Goal: Task Accomplishment & Management: Complete application form

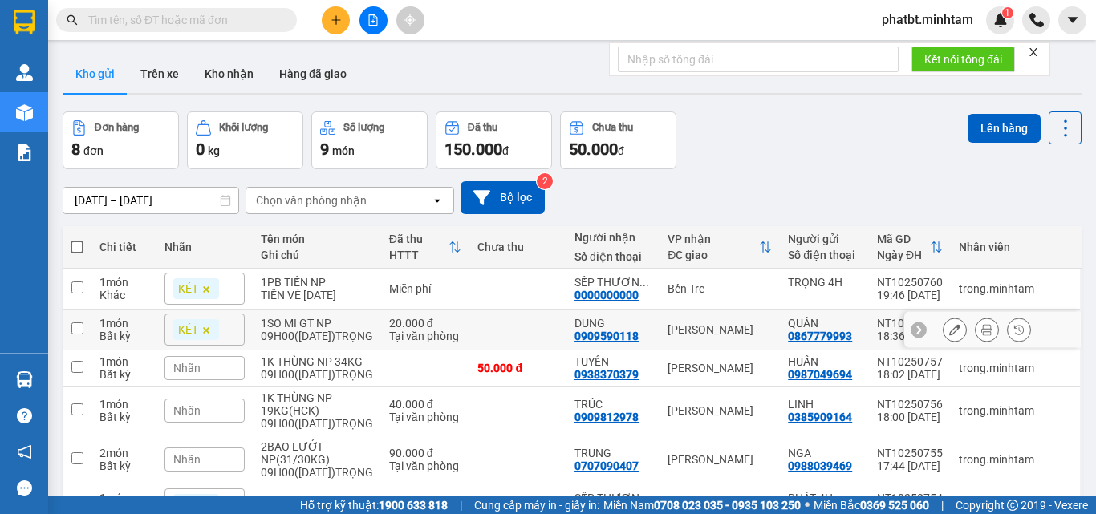
scroll to position [107, 0]
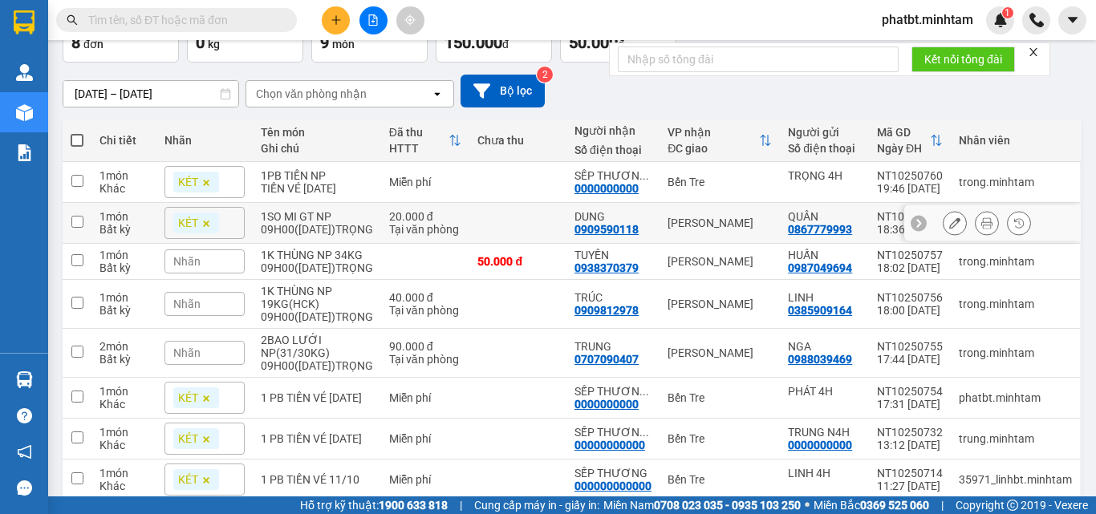
click at [312, 229] on div "09H00([DATE])TRỌNG" at bounding box center [317, 229] width 112 height 13
checkbox input "true"
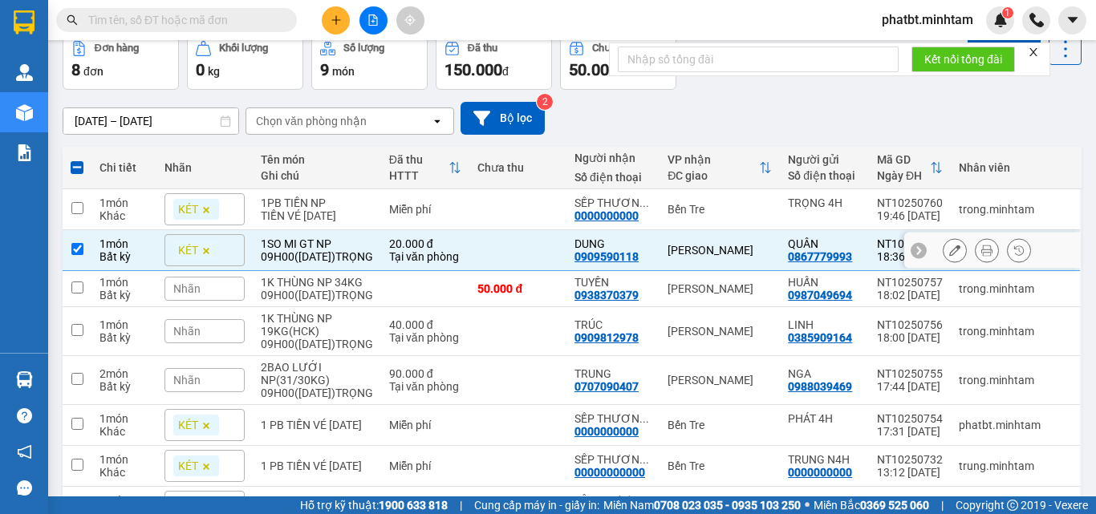
scroll to position [0, 0]
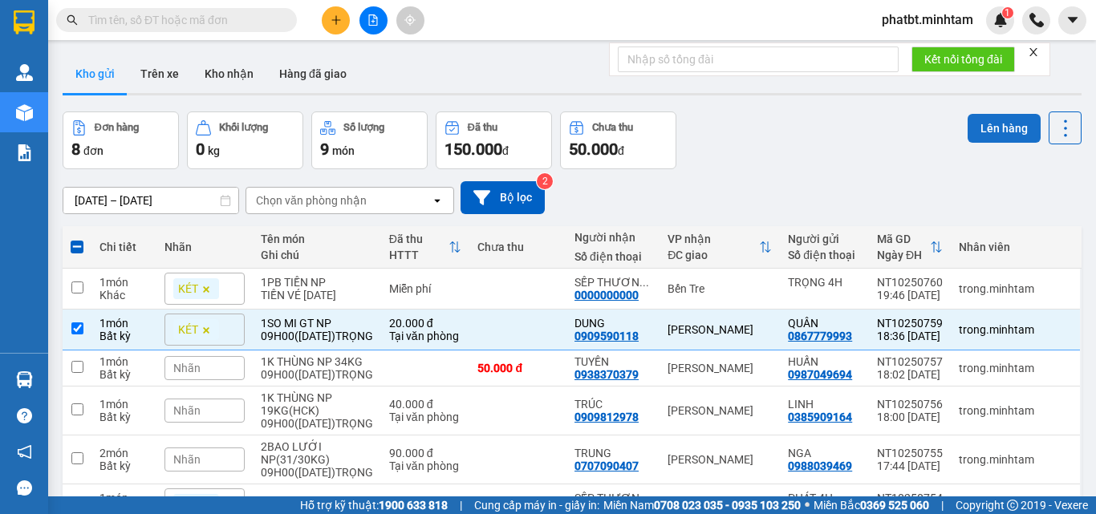
click at [978, 135] on button "Lên hàng" at bounding box center [1004, 128] width 73 height 29
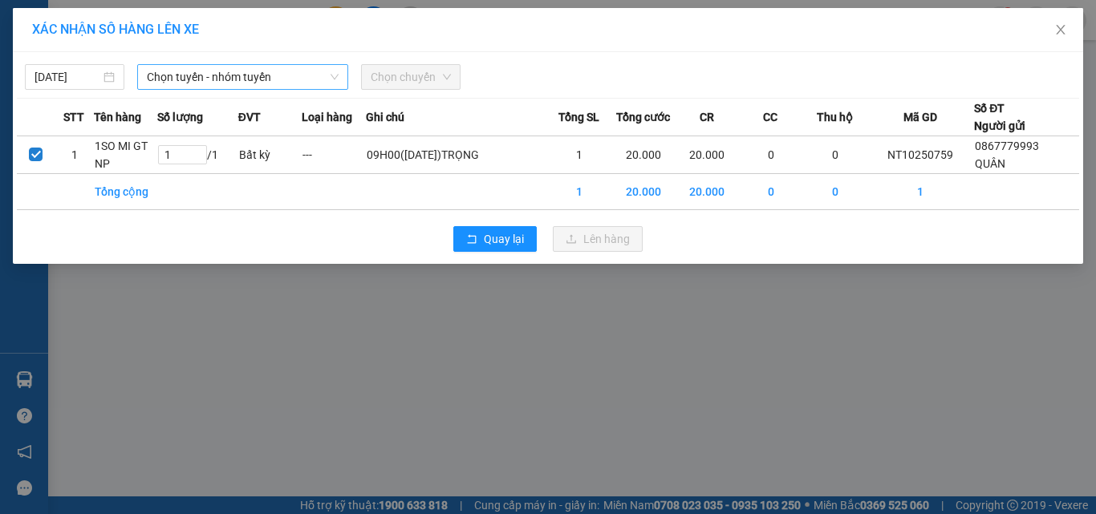
click at [212, 86] on span "Chọn tuyến - nhóm tuyến" at bounding box center [243, 77] width 192 height 24
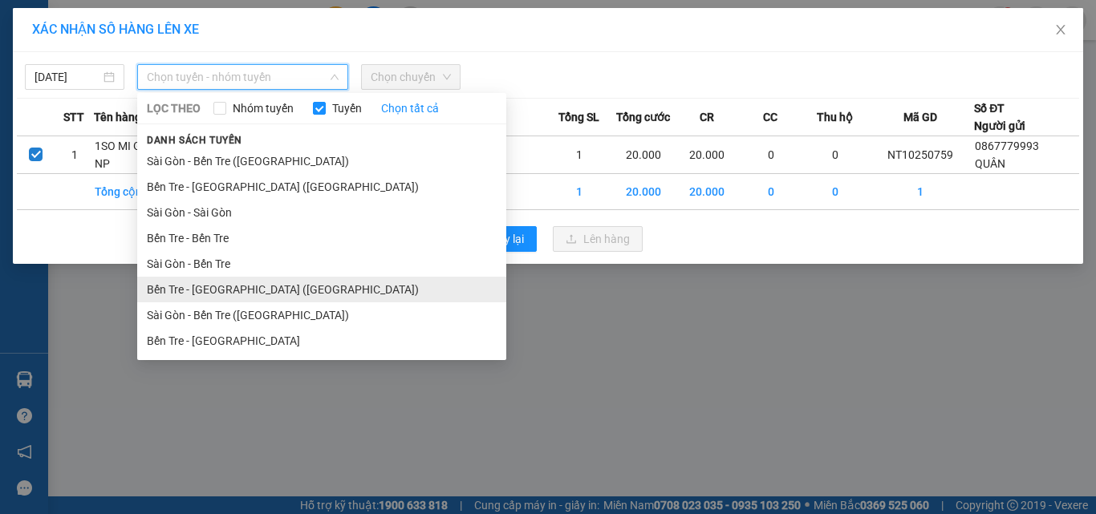
click at [246, 296] on li "Bến Tre - Sài Gòn (CT)" at bounding box center [321, 290] width 369 height 26
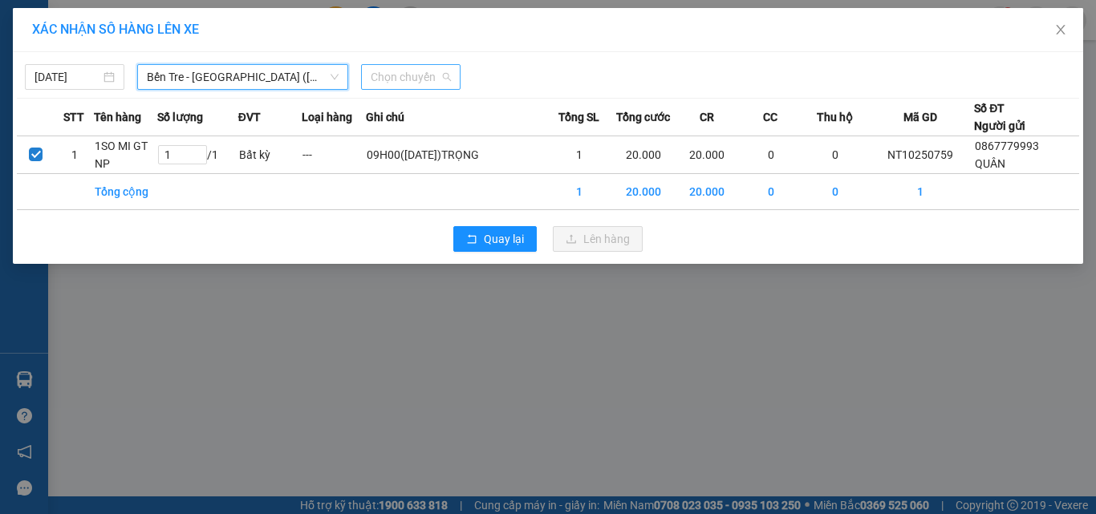
click at [366, 69] on div "Chọn chuyến" at bounding box center [410, 77] width 99 height 26
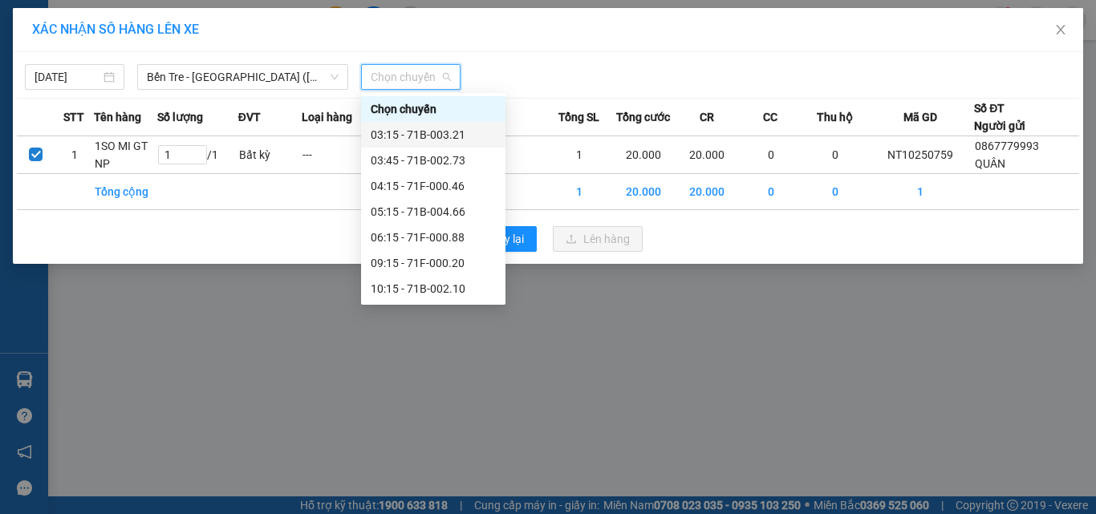
click at [421, 135] on div "03:15 - 71B-003.21" at bounding box center [433, 135] width 125 height 18
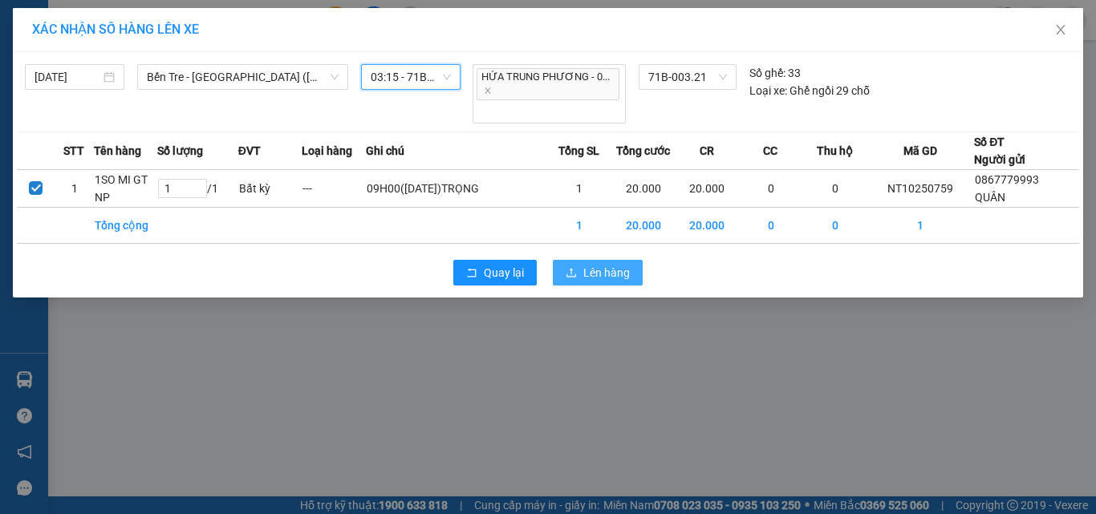
click at [612, 277] on span "Lên hàng" at bounding box center [606, 273] width 47 height 18
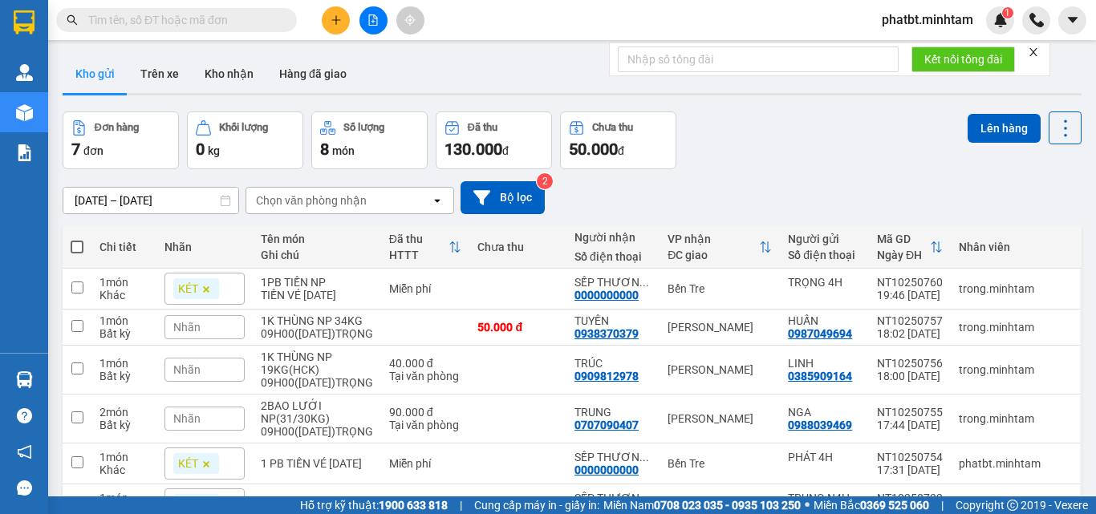
click at [333, 29] on button at bounding box center [336, 20] width 28 height 28
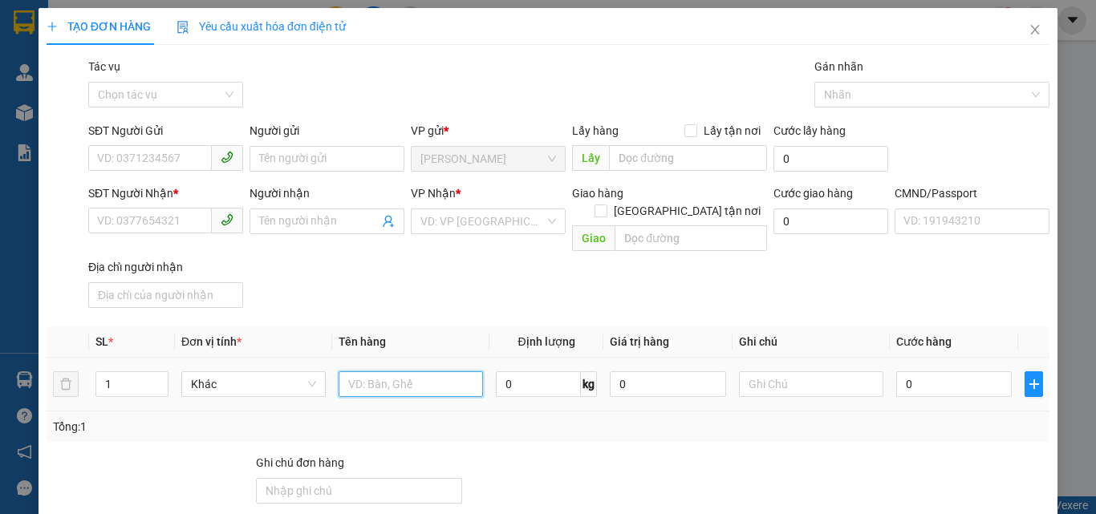
click at [391, 371] on input "text" at bounding box center [411, 384] width 144 height 26
type input "4 BAO NP 25/29/31/32KG (TC)"
click at [159, 378] on icon "up" at bounding box center [159, 381] width 6 height 6
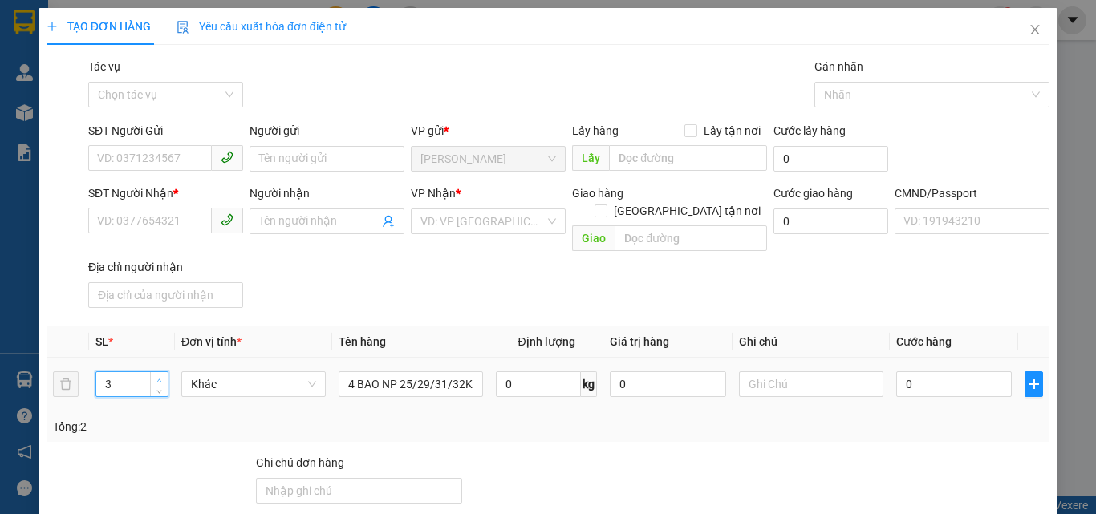
click at [159, 378] on icon "up" at bounding box center [159, 381] width 6 height 6
type input "4"
click at [159, 378] on icon "up" at bounding box center [159, 381] width 6 height 6
click at [191, 164] on input "SĐT Người Gửi" at bounding box center [150, 158] width 124 height 26
type input "2"
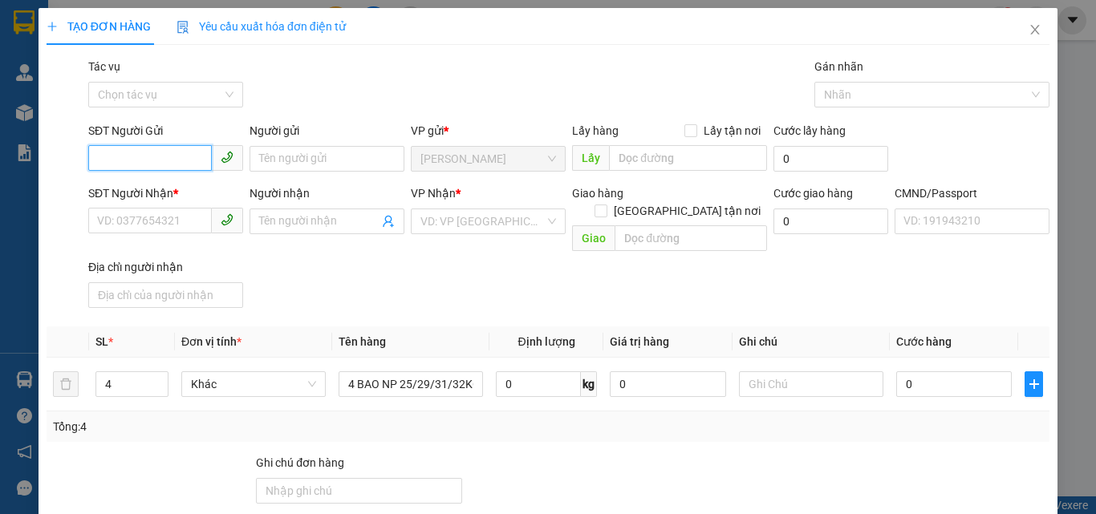
click at [171, 168] on input "SĐT Người Gửi" at bounding box center [150, 158] width 124 height 26
type input "0392024220"
click at [181, 185] on div "0392024220 - PHƯỢNG" at bounding box center [164, 191] width 134 height 18
type input "PHƯỢNG"
type input "0392024220"
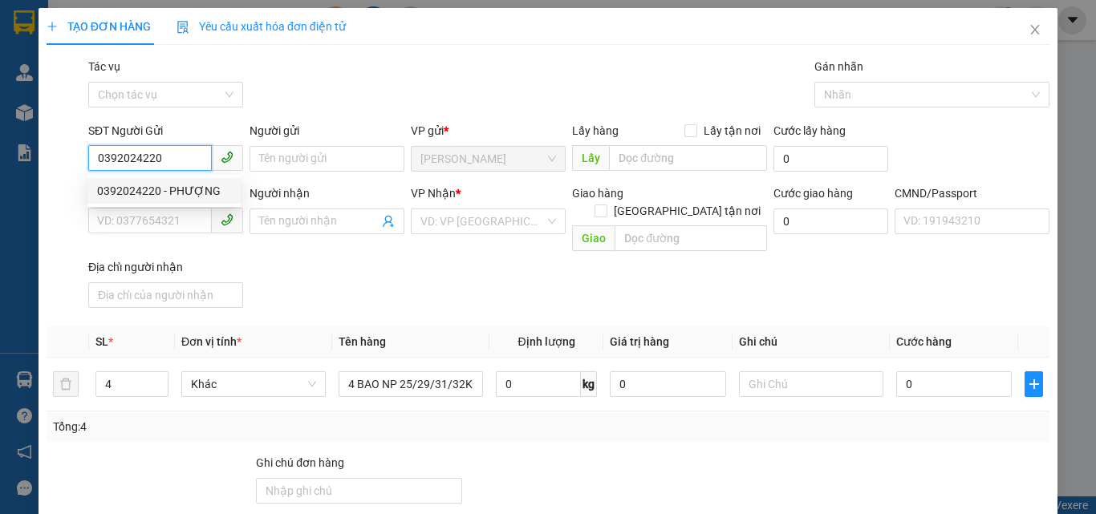
type input "PHƯỢNG"
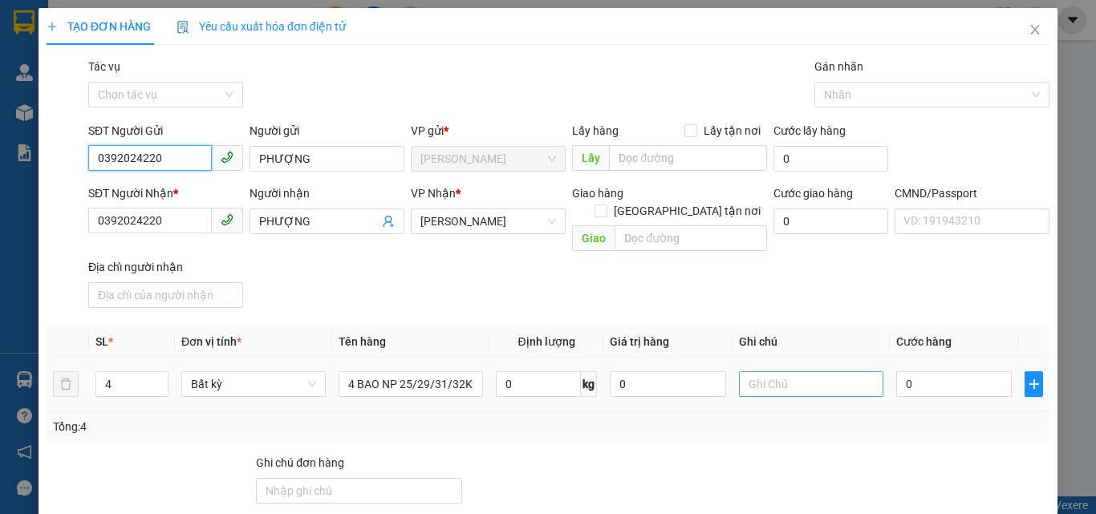
type input "0392024220"
click at [782, 373] on input "text" at bounding box center [811, 384] width 144 height 26
type input "10H PHÁT"
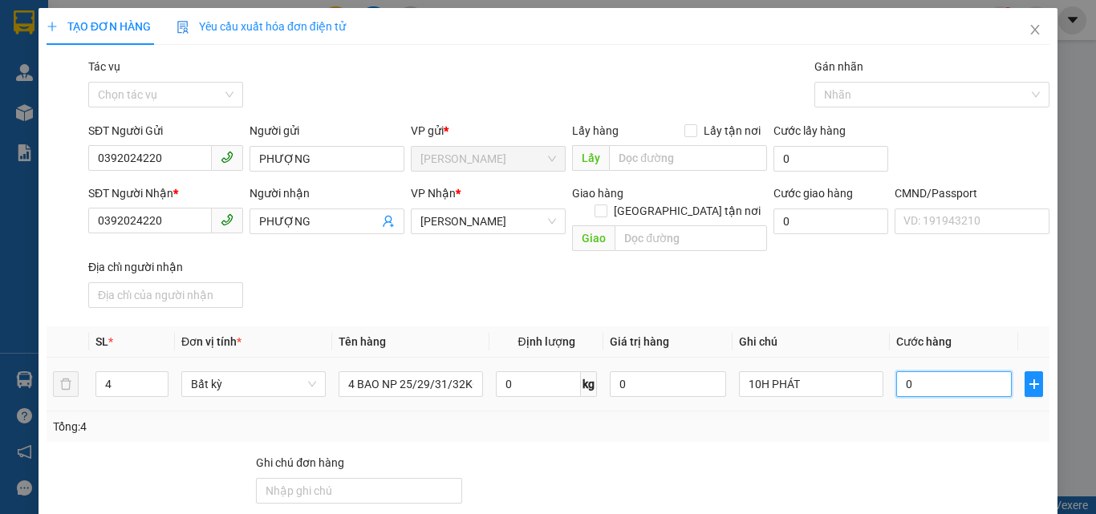
click at [952, 371] on input "0" at bounding box center [954, 384] width 116 height 26
type input "1"
type input "17"
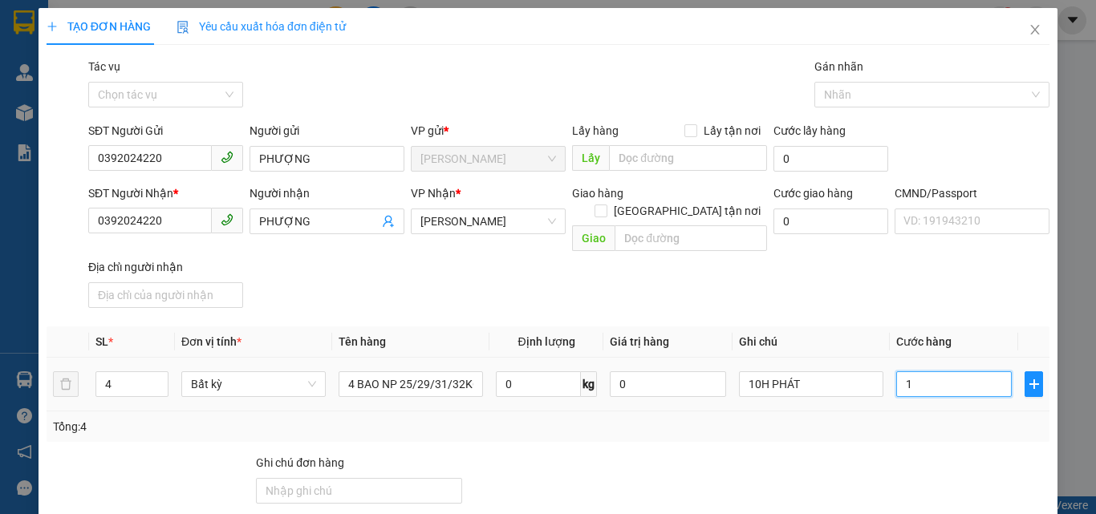
type input "17"
type input "175"
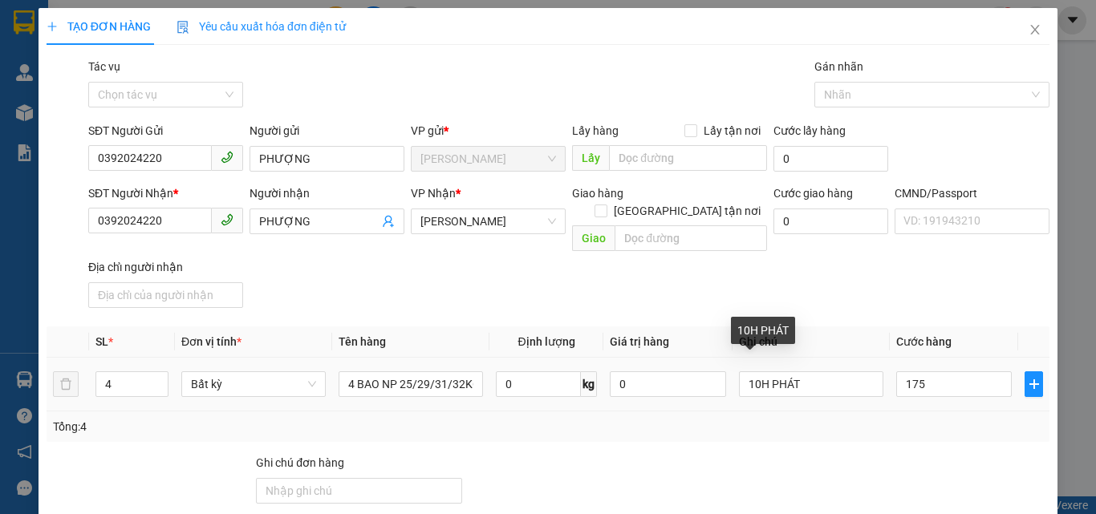
type input "175.000"
click at [817, 266] on div "SĐT Người Nhận * 0392024220 Người nhận PHƯỢNG VP Nhận * Hồ Chí Minh Giao hàng G…" at bounding box center [569, 250] width 968 height 130
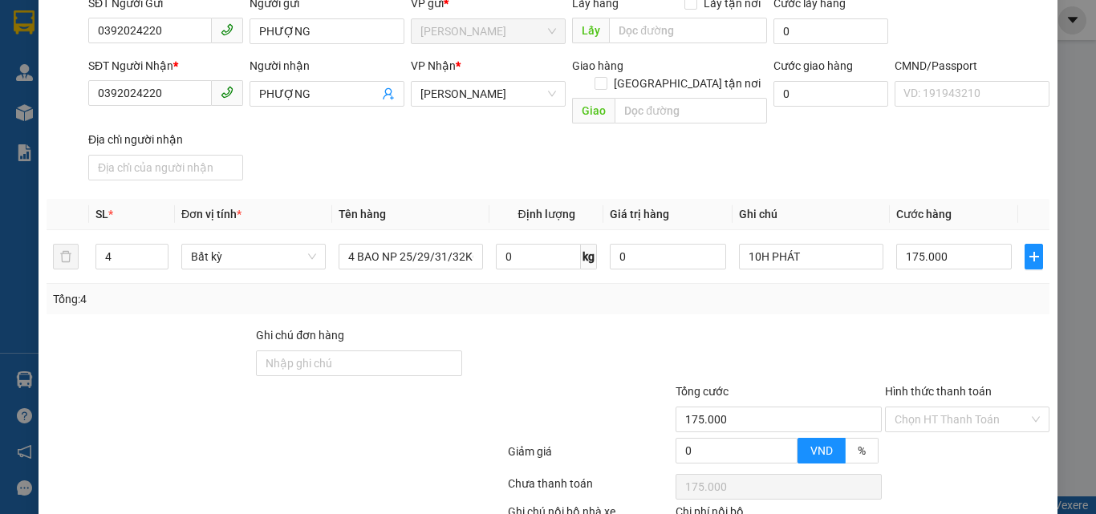
scroll to position [217, 0]
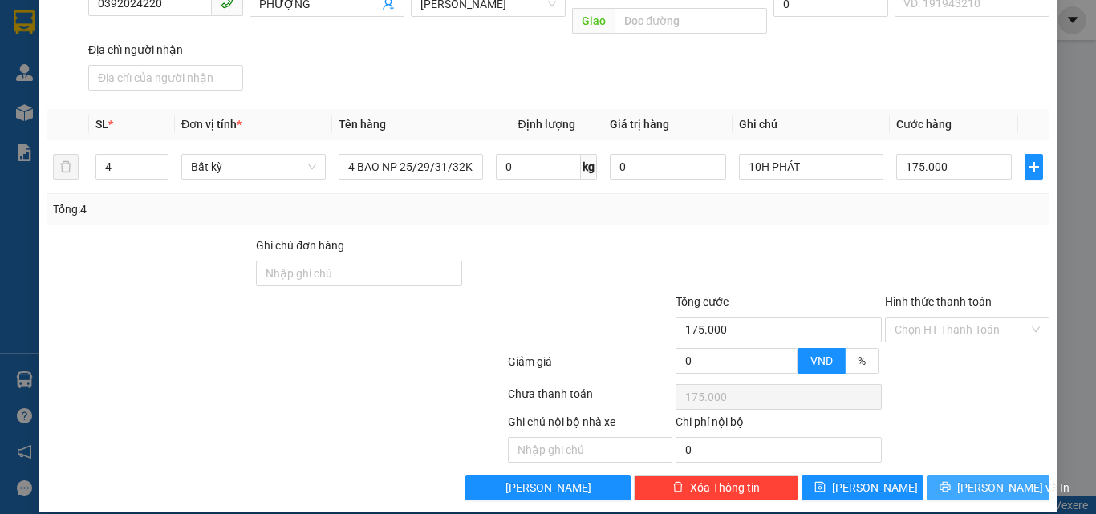
click at [951, 481] on icon "printer" at bounding box center [945, 486] width 11 height 11
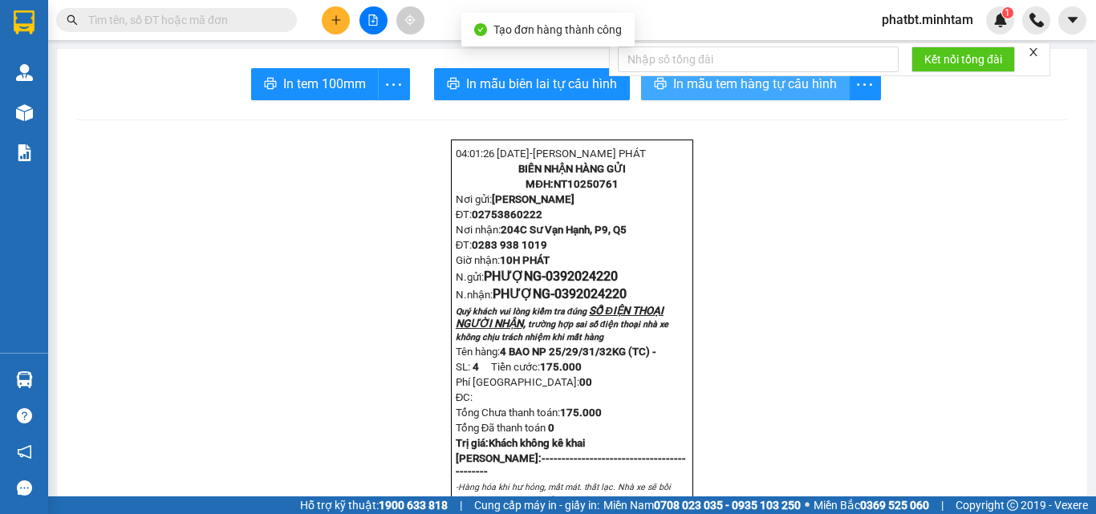
click at [679, 95] on button "In mẫu tem hàng tự cấu hình" at bounding box center [745, 84] width 209 height 32
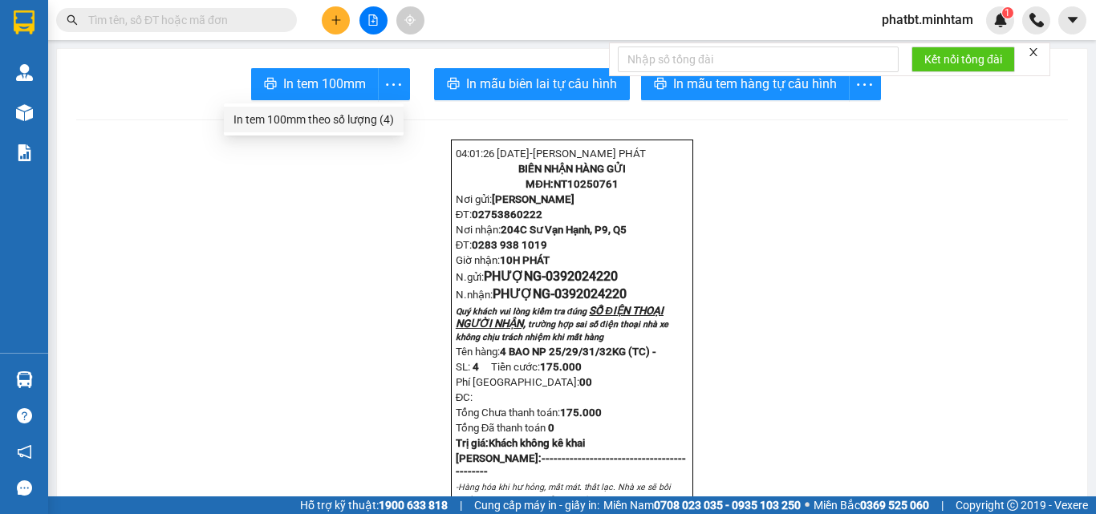
click at [376, 116] on div "In tem 100mm theo số lượng (4)" at bounding box center [313, 120] width 160 height 18
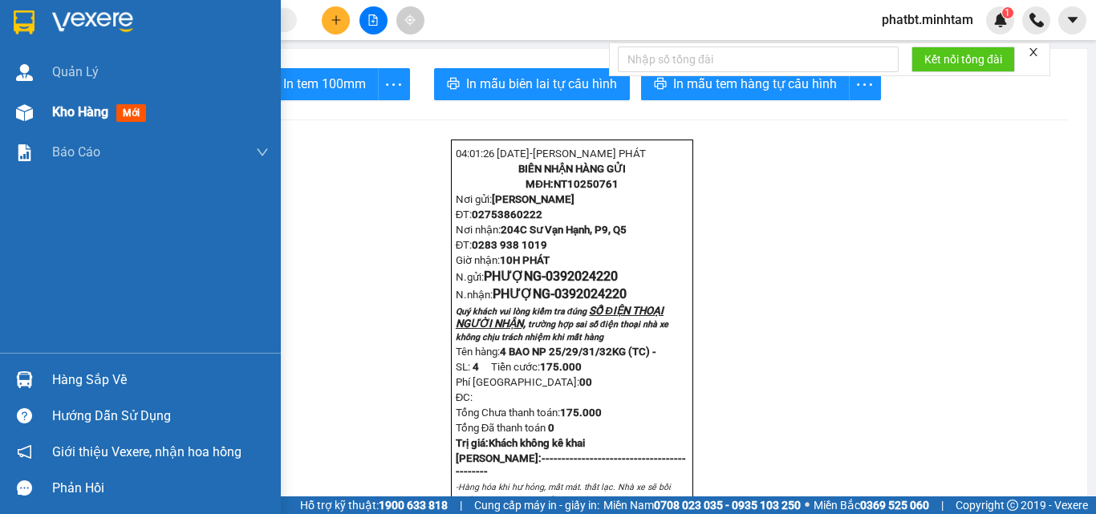
click at [73, 111] on span "Kho hàng" at bounding box center [80, 111] width 56 height 15
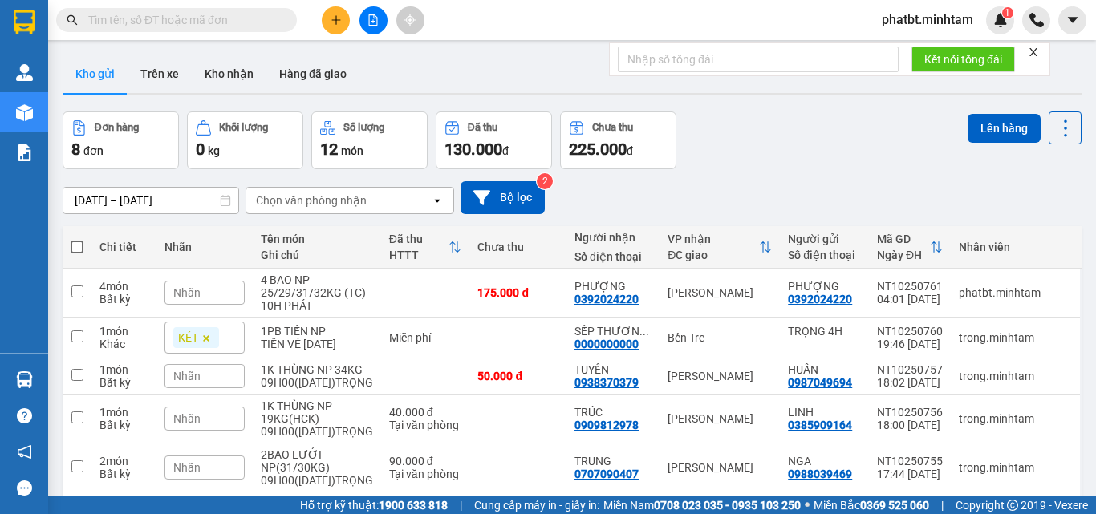
click at [79, 246] on span at bounding box center [77, 247] width 13 height 13
click at [77, 239] on input "checkbox" at bounding box center [77, 239] width 0 height 0
checkbox input "true"
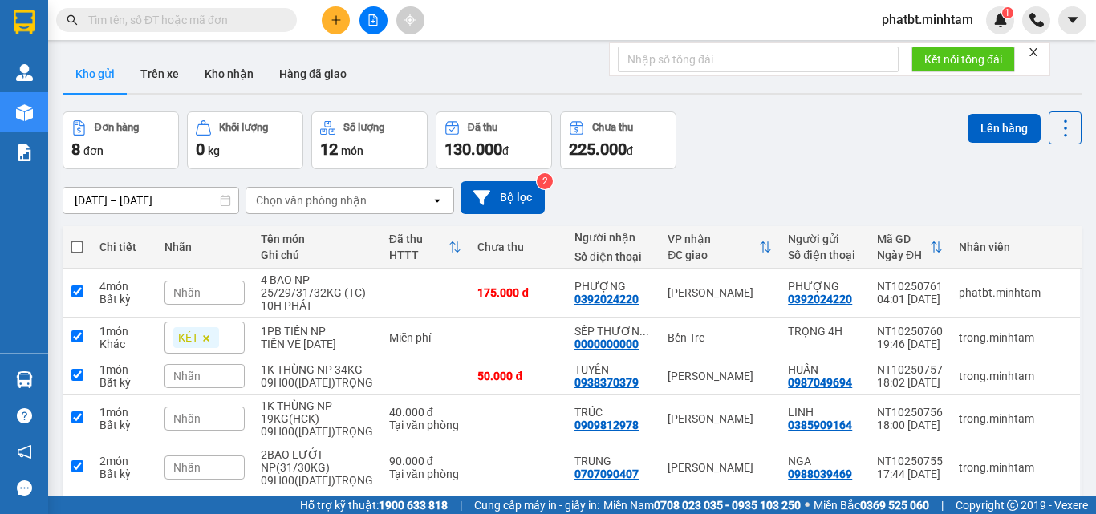
checkbox input "true"
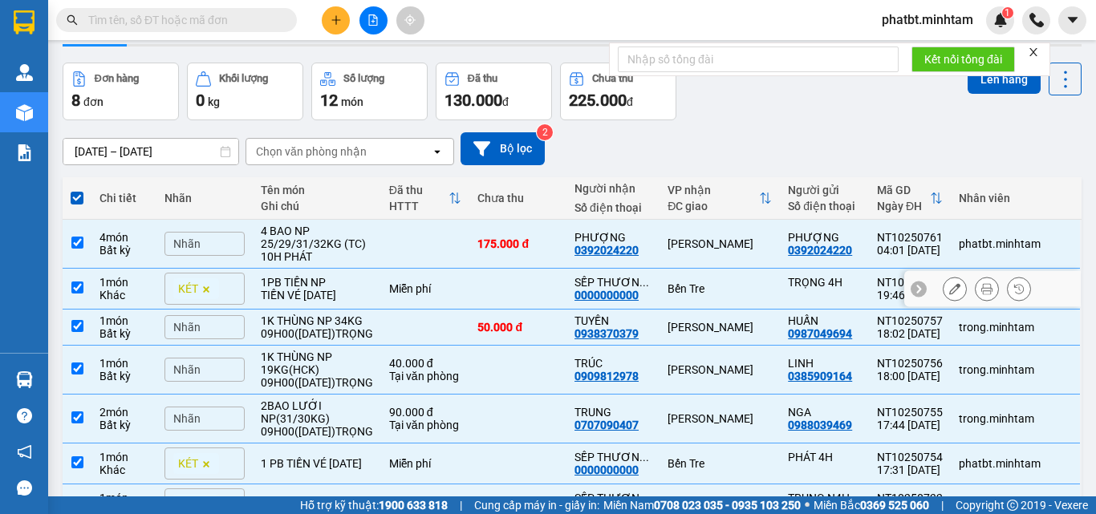
scroll to position [165, 0]
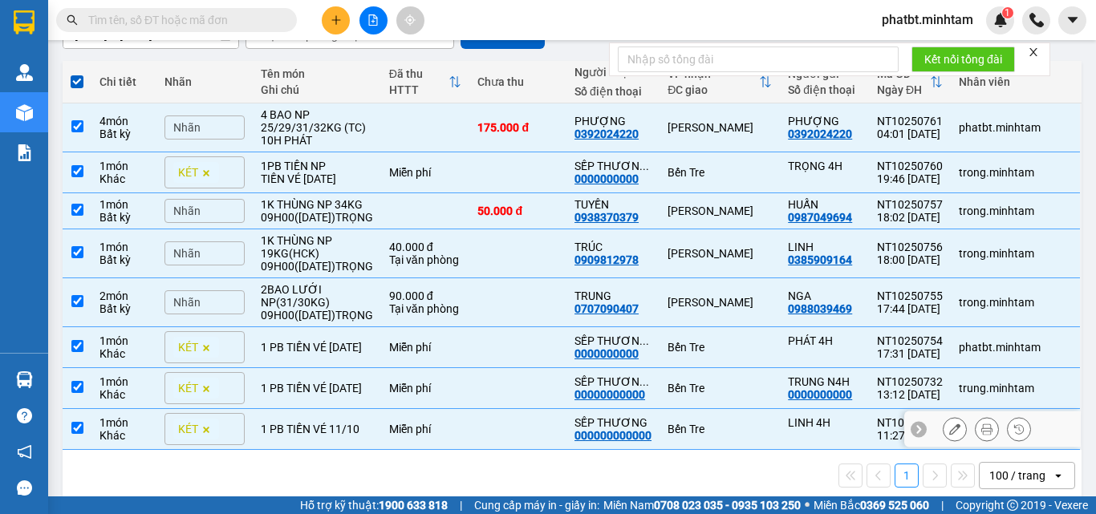
click at [329, 409] on td "1 [PERSON_NAME] VÉ 11/10" at bounding box center [317, 429] width 128 height 41
checkbox input "false"
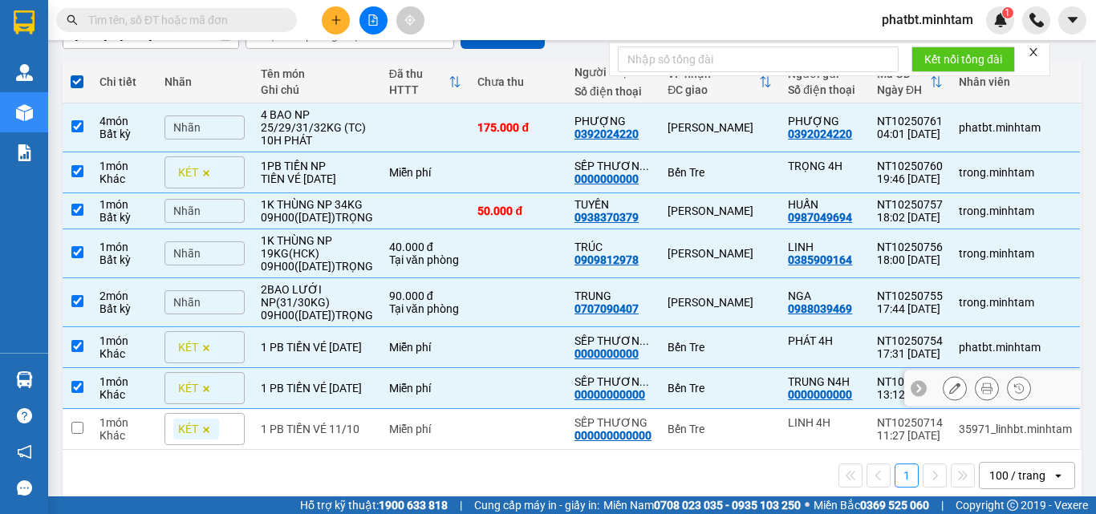
click at [331, 382] on div "1 [PERSON_NAME] VÉ [DATE]" at bounding box center [317, 388] width 112 height 13
checkbox input "false"
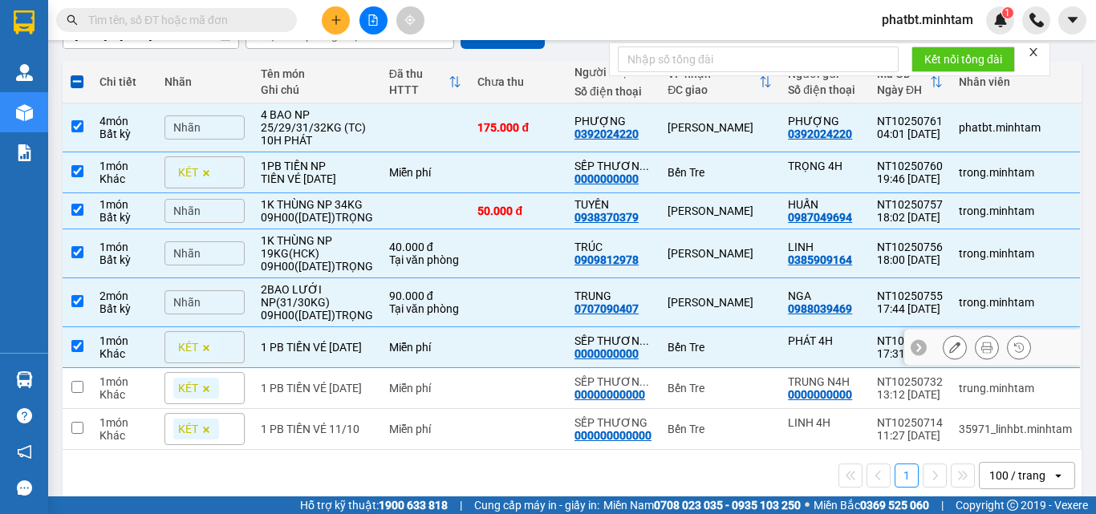
click at [330, 341] on div "1 [PERSON_NAME] VÉ [DATE]" at bounding box center [317, 347] width 112 height 13
checkbox input "false"
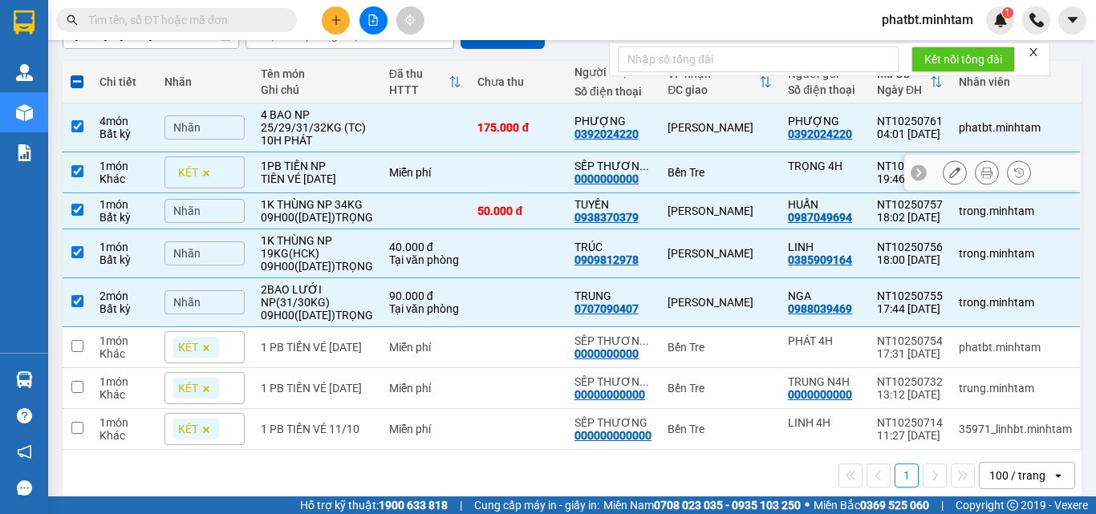
click at [297, 174] on div "TIỀN VÉ NGÀY [DATE]" at bounding box center [317, 179] width 112 height 13
checkbox input "false"
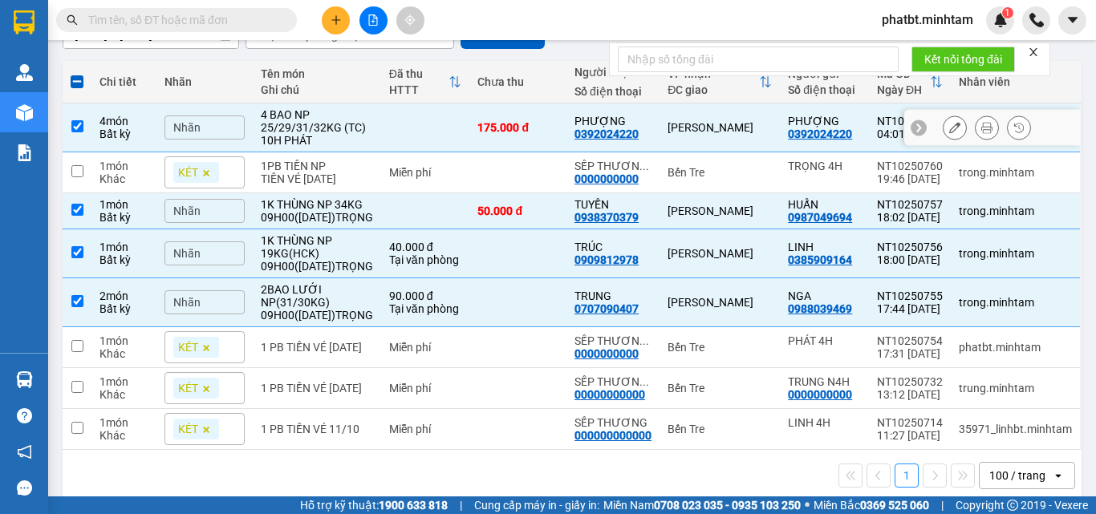
click at [311, 129] on div "4 BAO NP 25/29/31/32KG (TC)" at bounding box center [317, 121] width 112 height 26
checkbox input "false"
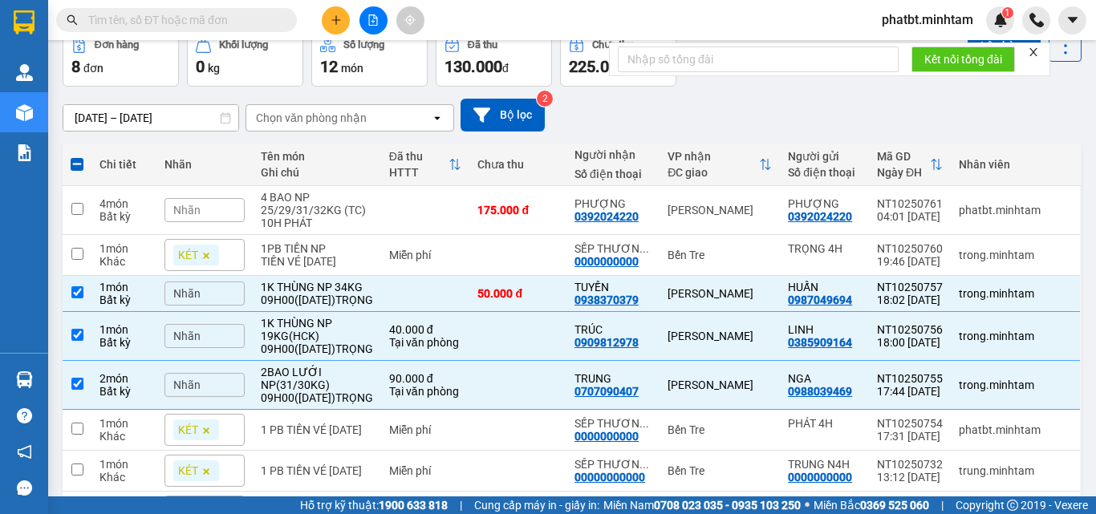
scroll to position [0, 0]
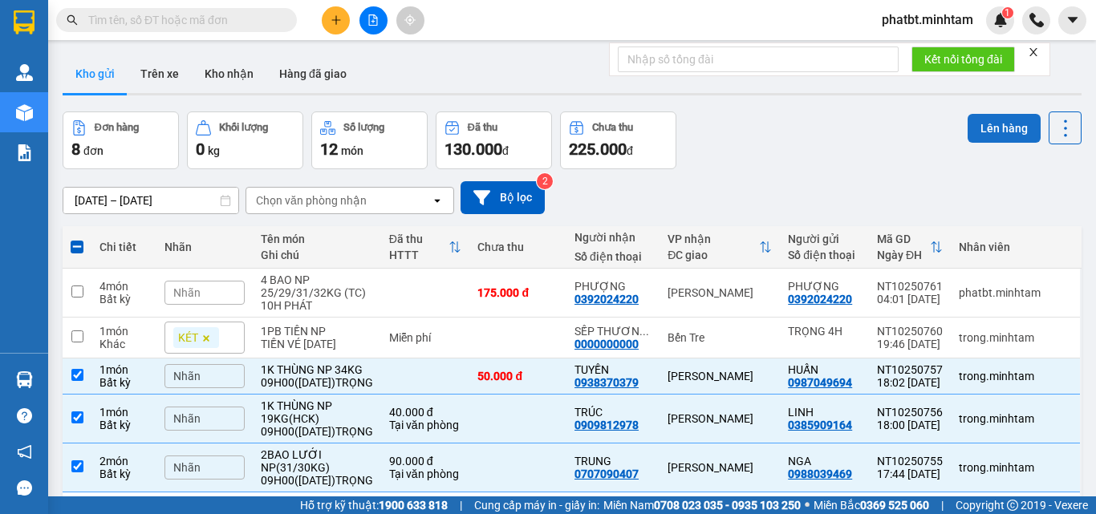
click at [998, 124] on button "Lên hàng" at bounding box center [1004, 128] width 73 height 29
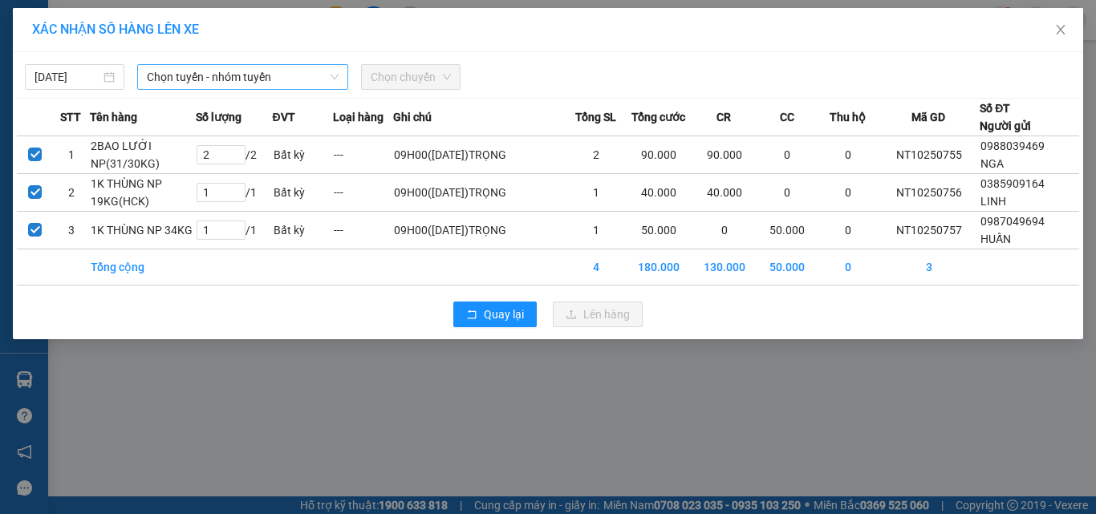
click at [219, 79] on span "Chọn tuyến - nhóm tuyến" at bounding box center [243, 77] width 192 height 24
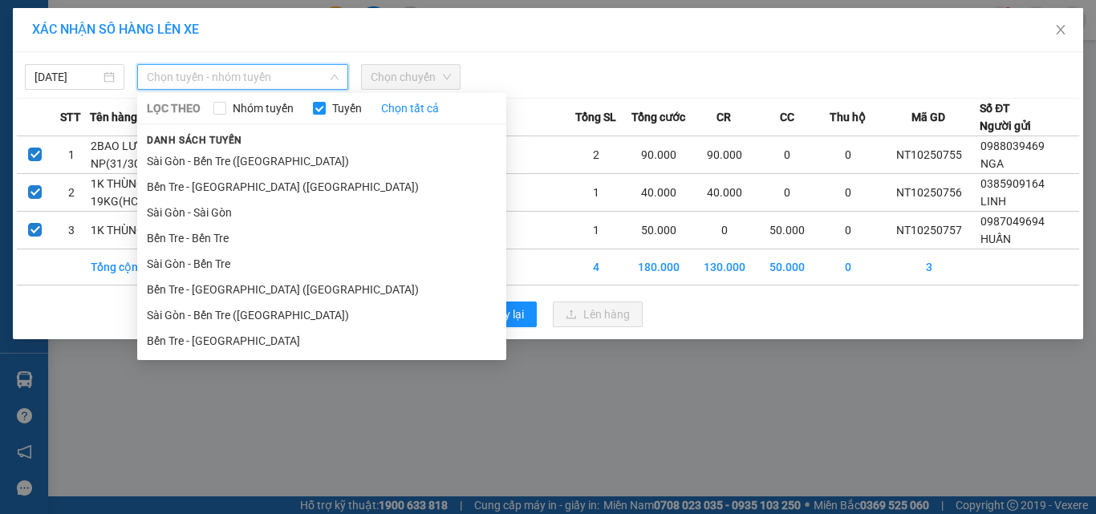
click at [229, 290] on li "Bến Tre - Sài Gòn (CT)" at bounding box center [321, 290] width 369 height 26
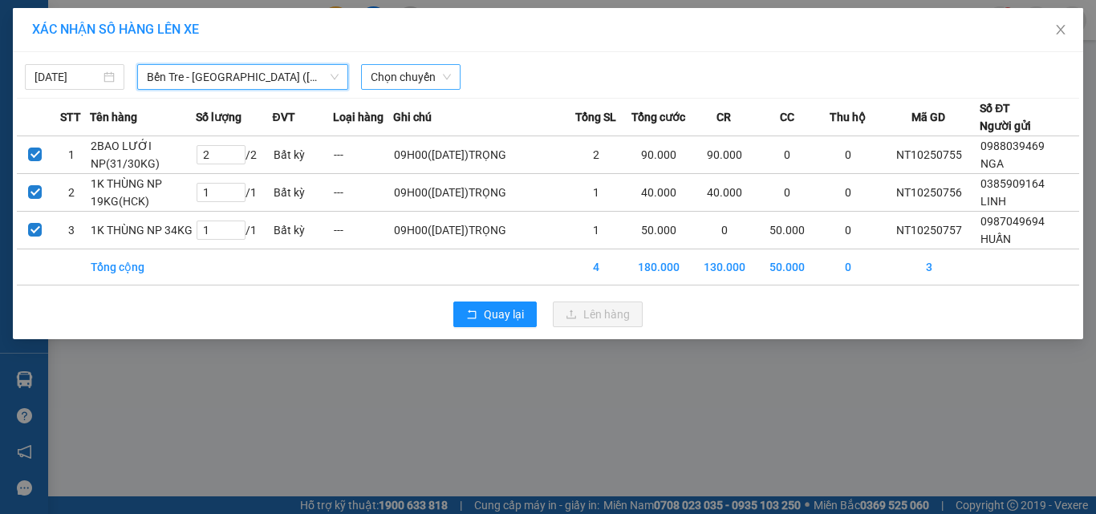
click at [400, 79] on span "Chọn chuyến" at bounding box center [411, 77] width 80 height 24
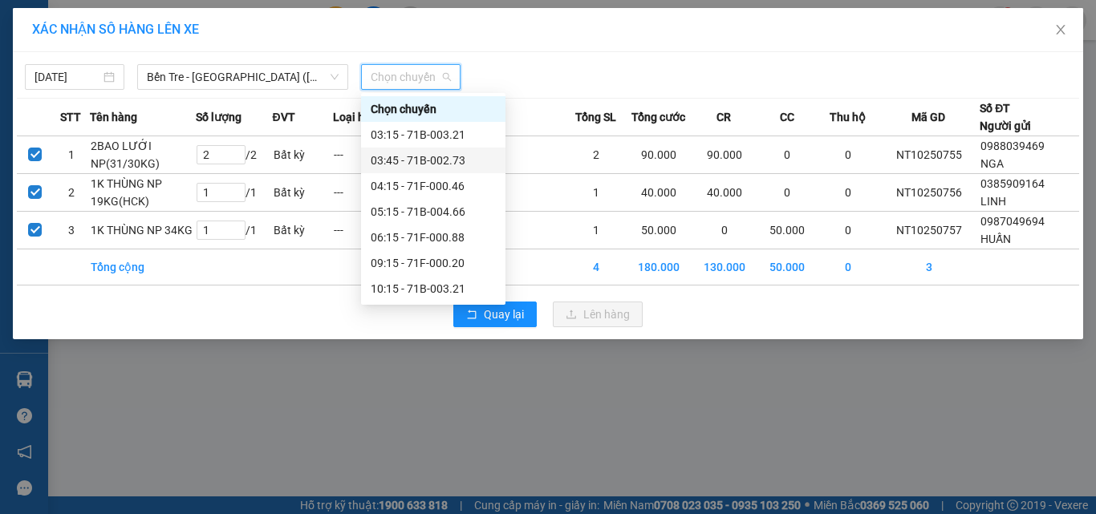
click at [459, 157] on div "03:45 - 71B-002.73" at bounding box center [433, 161] width 125 height 18
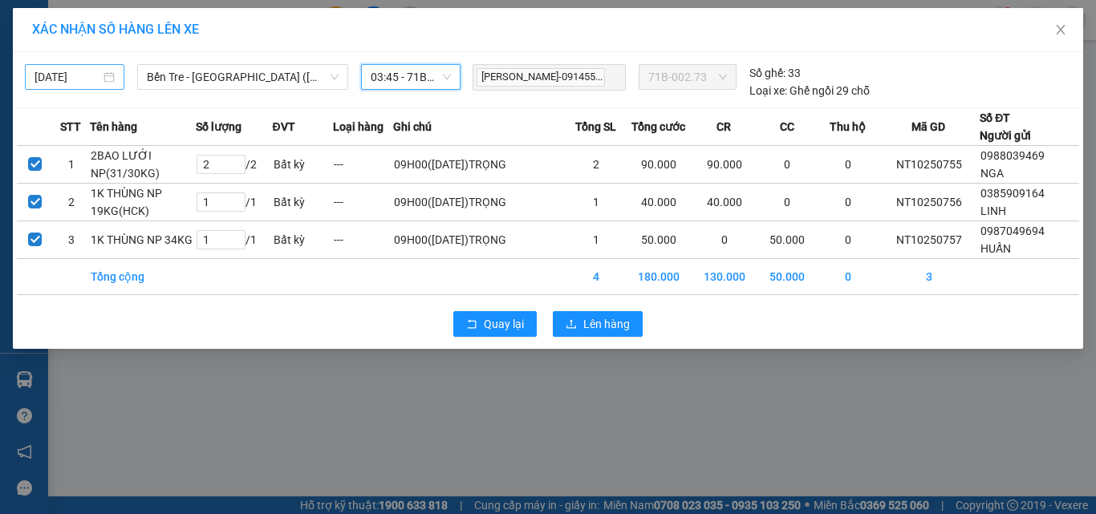
click at [91, 79] on input "11/10/2025" at bounding box center [68, 77] width 66 height 18
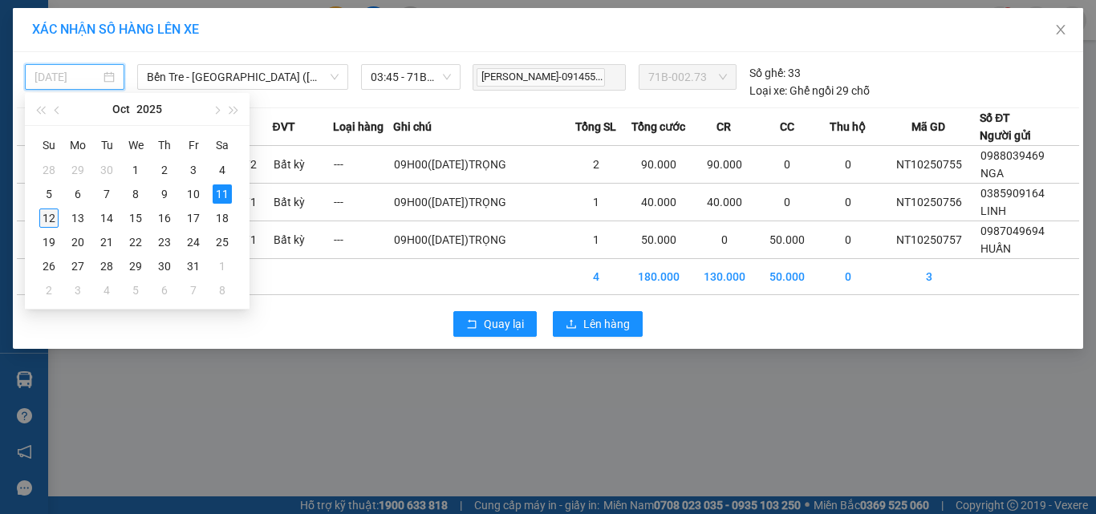
click at [55, 221] on div "12" at bounding box center [48, 218] width 19 height 19
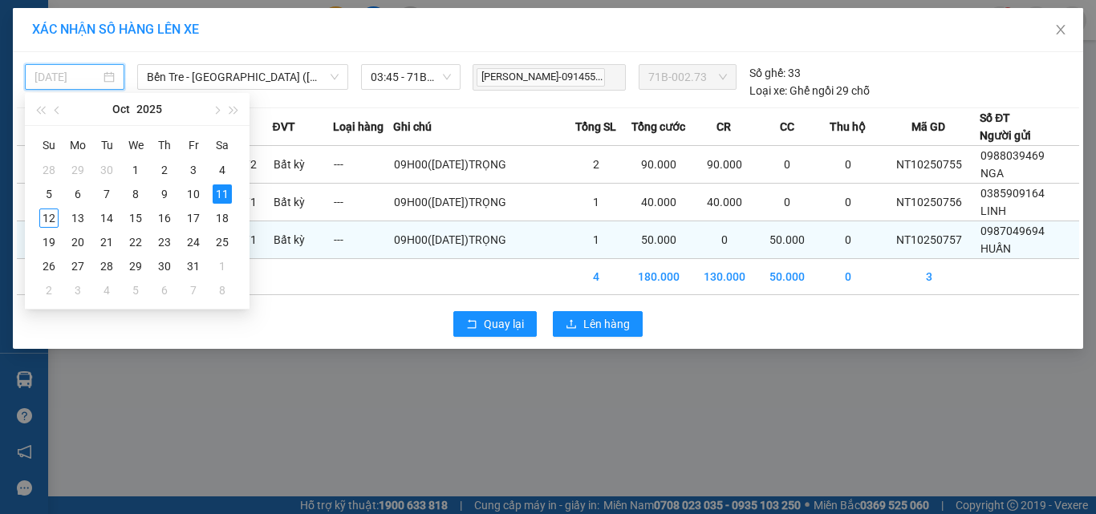
type input "12/10/2025"
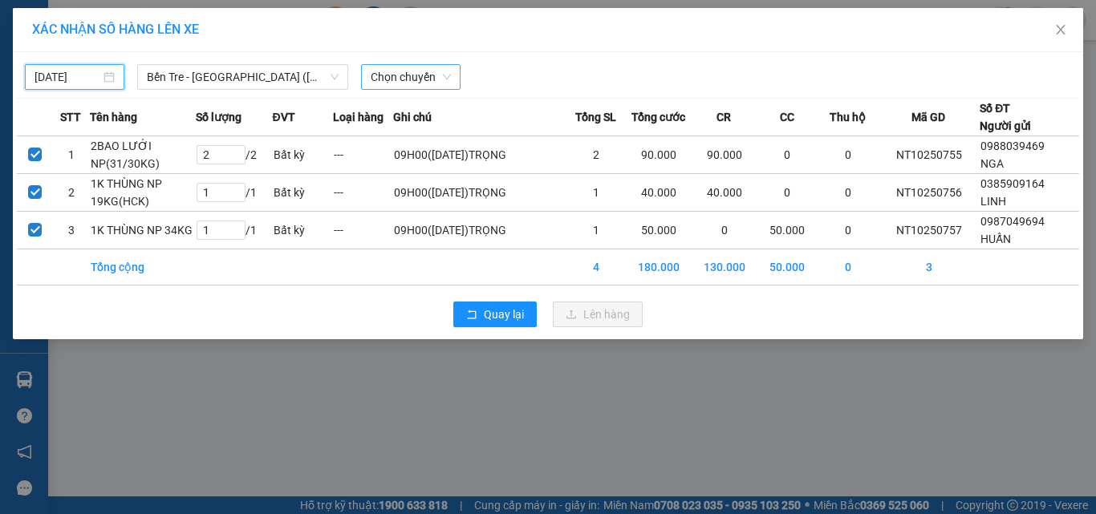
click at [404, 75] on span "Chọn chuyến" at bounding box center [411, 77] width 80 height 24
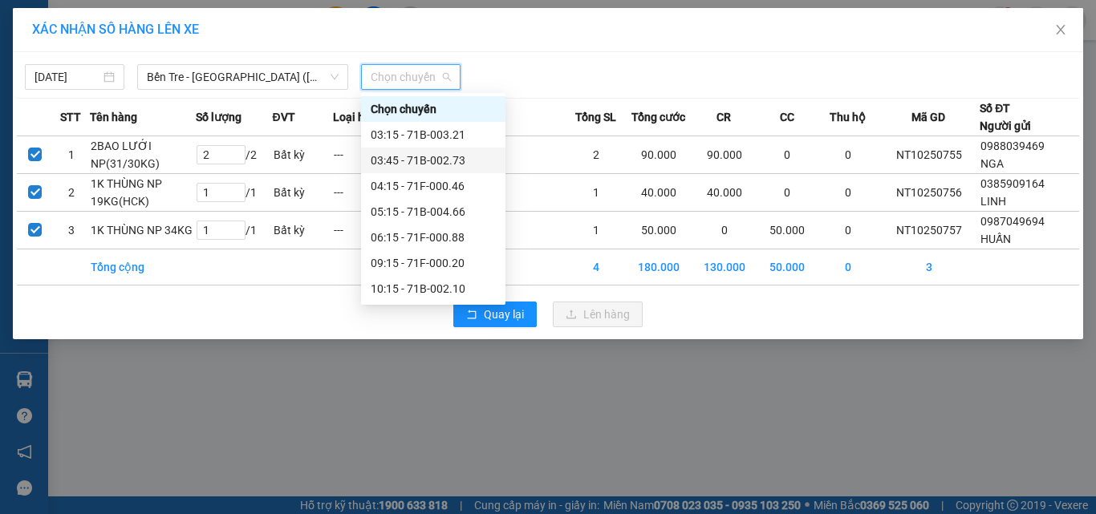
click at [458, 159] on div "03:45 - 71B-002.73" at bounding box center [433, 161] width 125 height 18
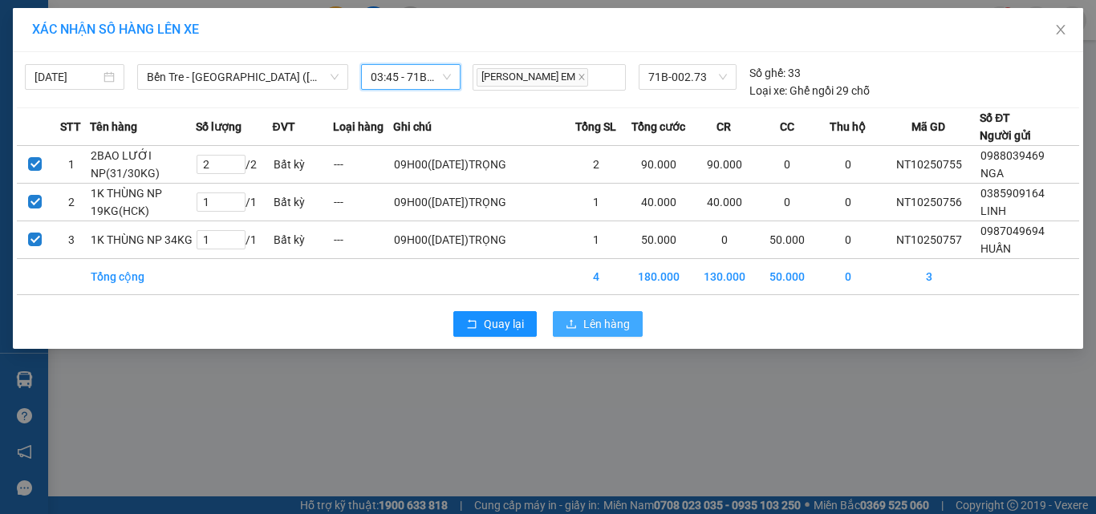
click at [585, 328] on span "Lên hàng" at bounding box center [606, 324] width 47 height 18
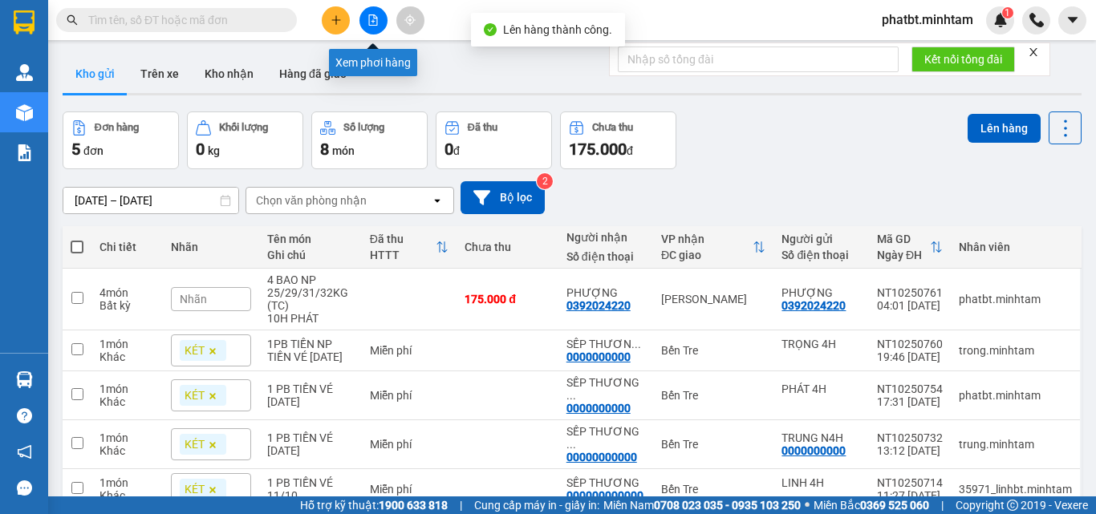
click at [374, 20] on icon "file-add" at bounding box center [372, 19] width 11 height 11
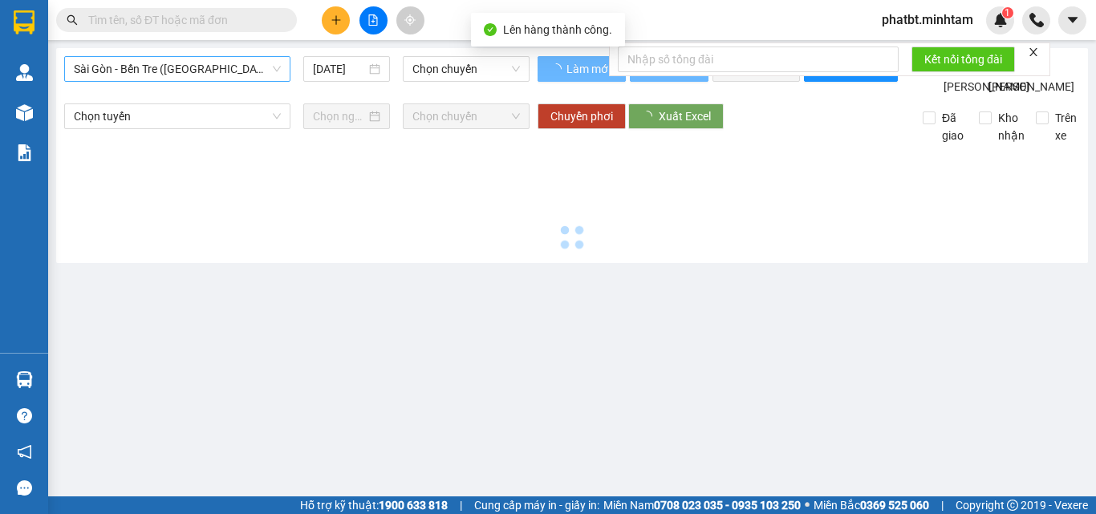
type input "12/10/2025"
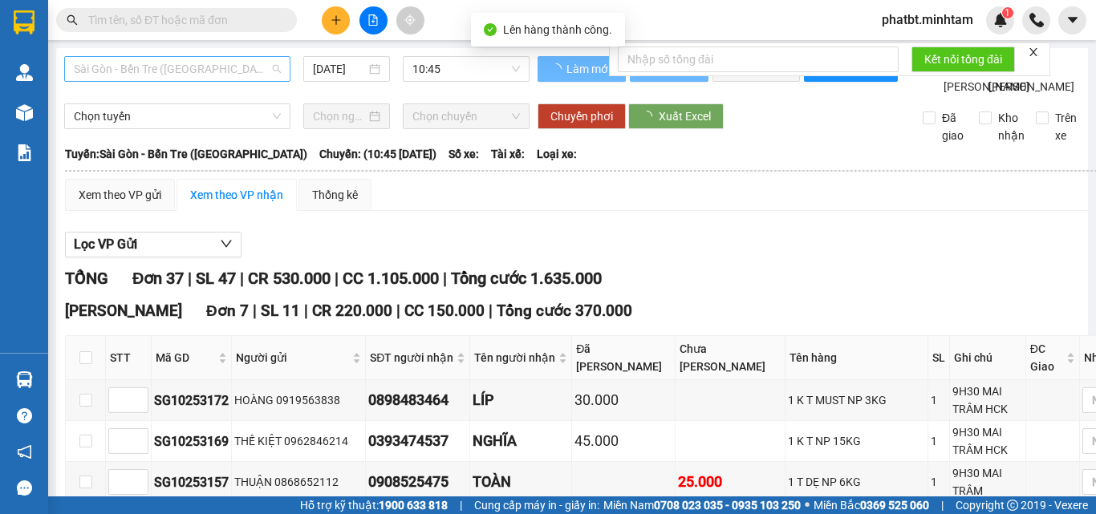
click at [136, 70] on span "Sài Gòn - Bến Tre (CN)" at bounding box center [177, 69] width 207 height 24
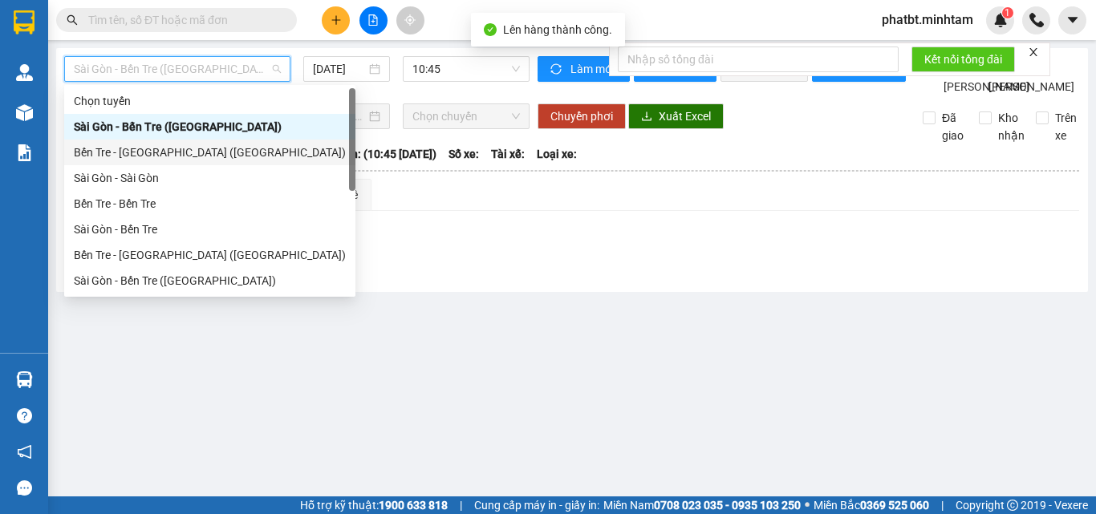
scroll to position [26, 0]
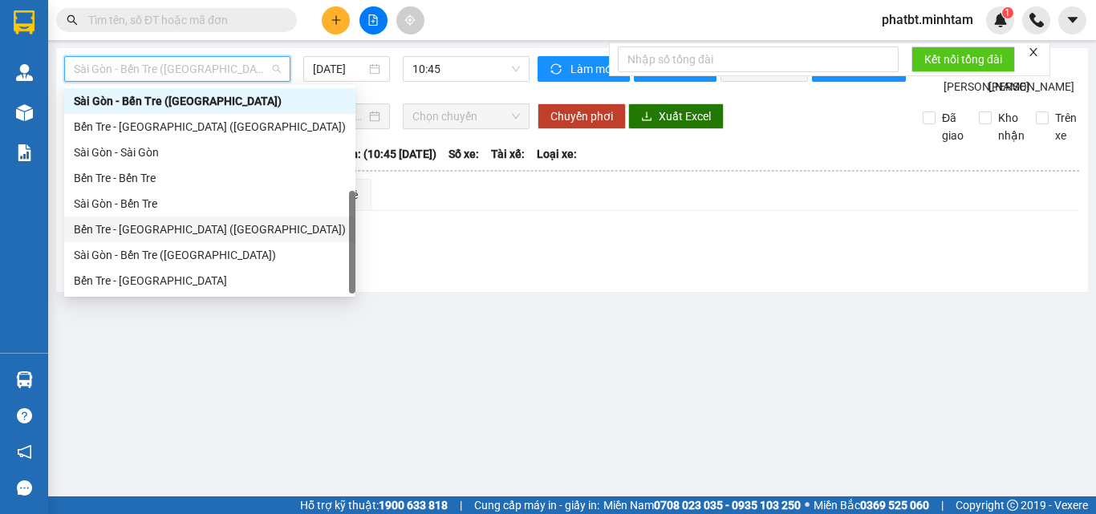
click at [179, 231] on div "Bến Tre - Sài Gòn (CT)" at bounding box center [210, 230] width 272 height 18
type input "12/10/2025"
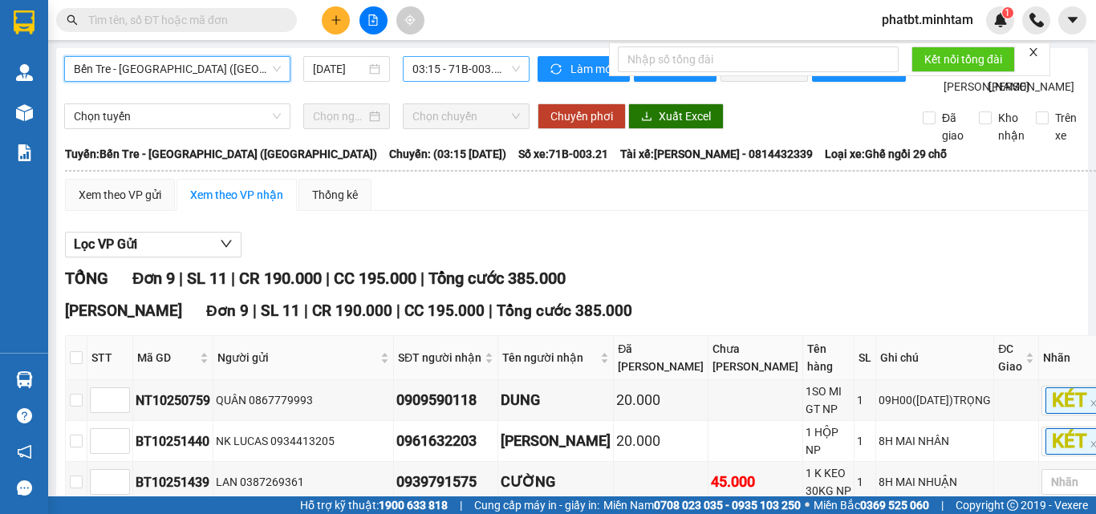
click at [437, 71] on span "03:15 - 71B-003.21" at bounding box center [466, 69] width 108 height 24
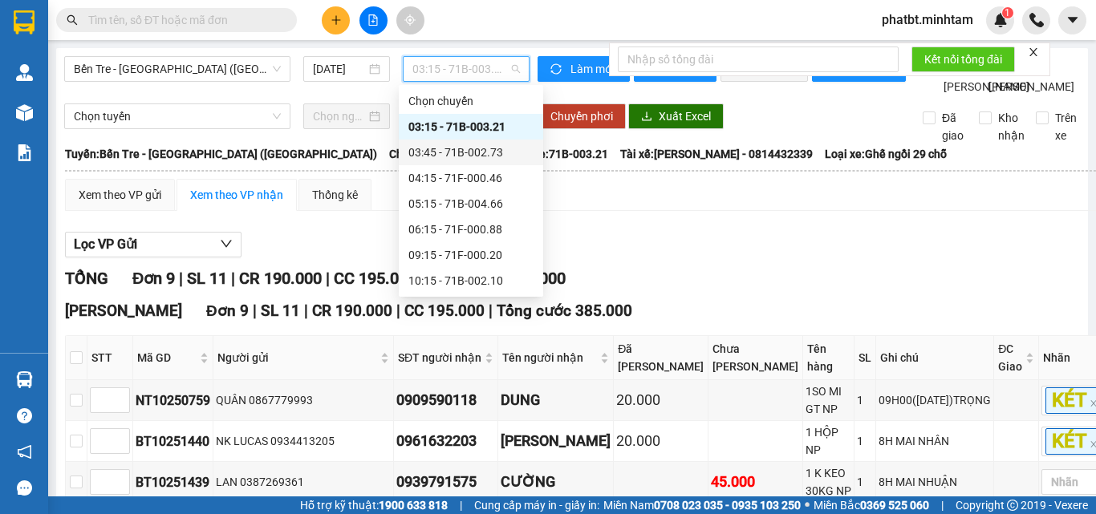
drag, startPoint x: 468, startPoint y: 157, endPoint x: 462, endPoint y: 164, distance: 9.1
click at [467, 157] on div "03:45 - 71B-002.73" at bounding box center [470, 153] width 125 height 18
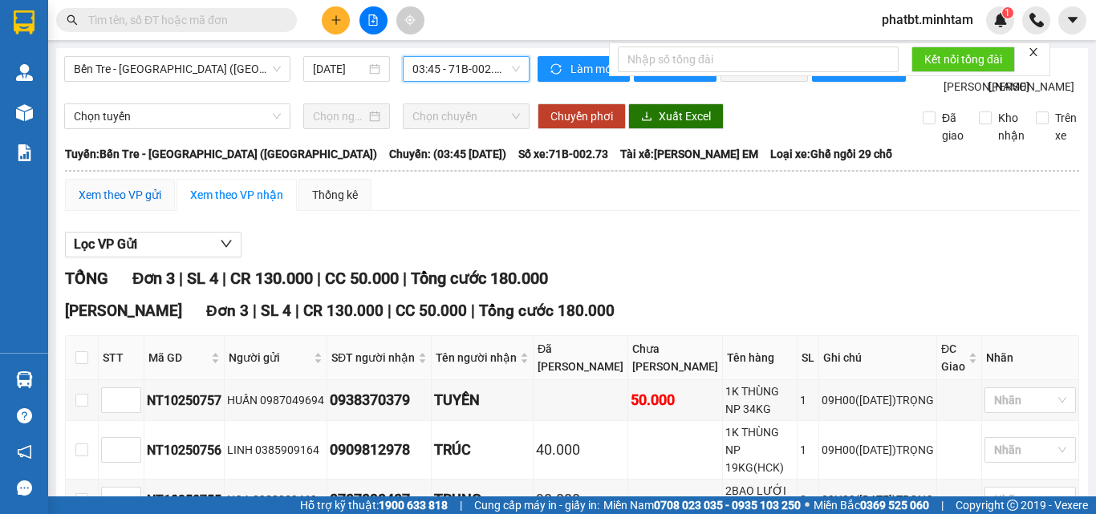
click at [118, 204] on div "Xem theo VP gửi" at bounding box center [120, 195] width 83 height 18
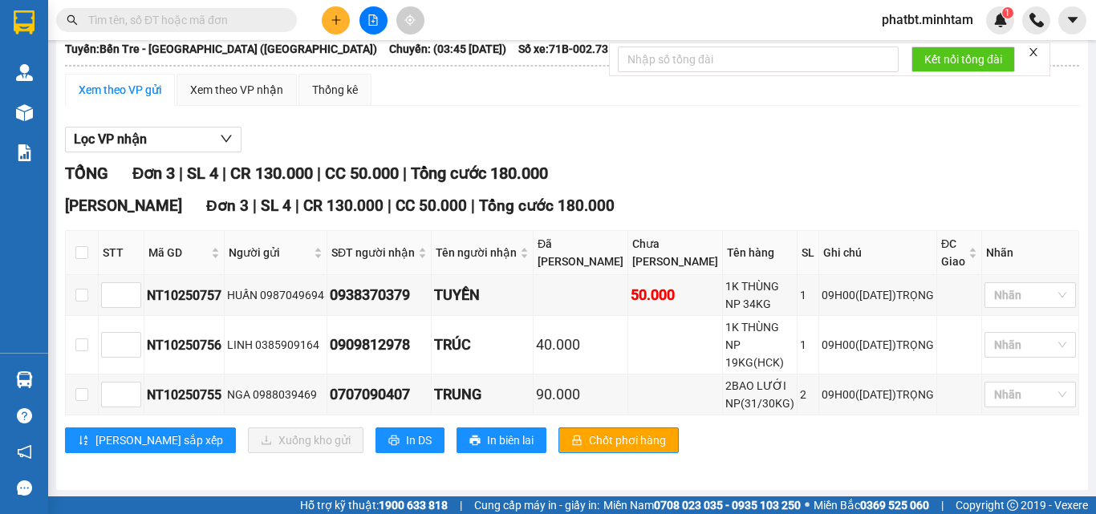
scroll to position [124, 0]
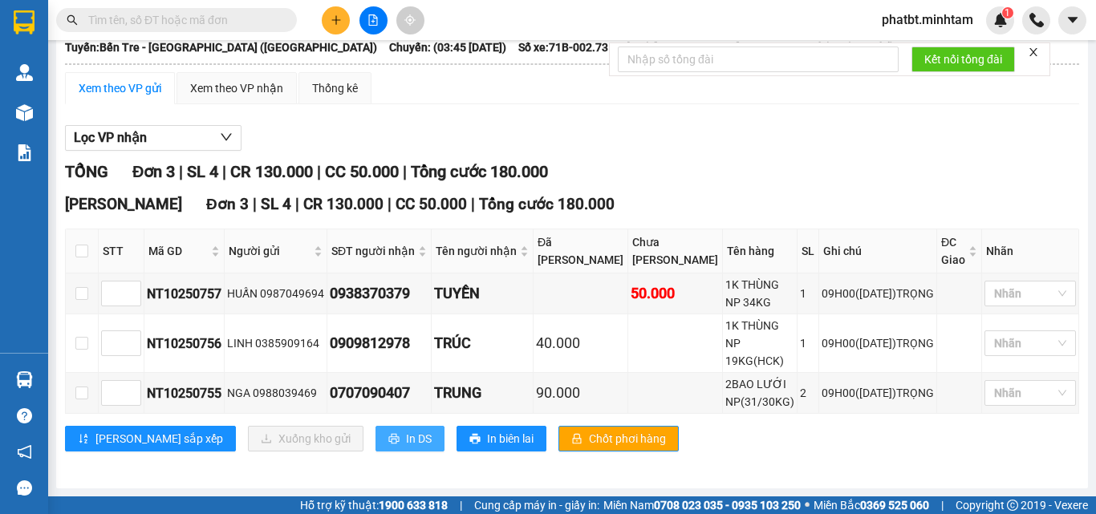
drag, startPoint x: 358, startPoint y: 439, endPoint x: 354, endPoint y: 448, distance: 9.7
click at [406, 445] on span "In DS" at bounding box center [419, 439] width 26 height 18
click at [334, 22] on icon "plus" at bounding box center [336, 19] width 11 height 11
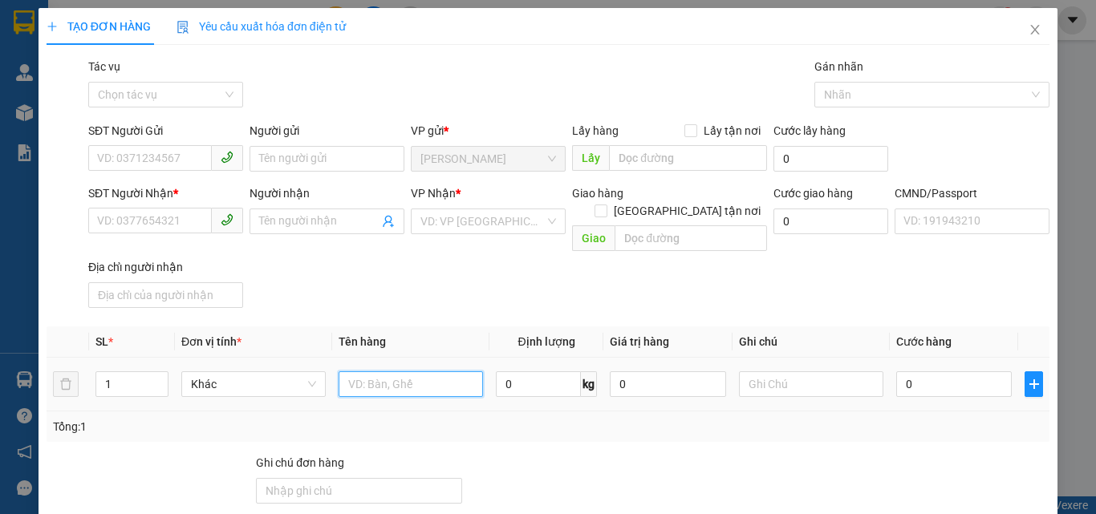
click at [396, 371] on input "text" at bounding box center [411, 384] width 144 height 26
type input "1 BAO LƯƠI NP 44KG (TC)"
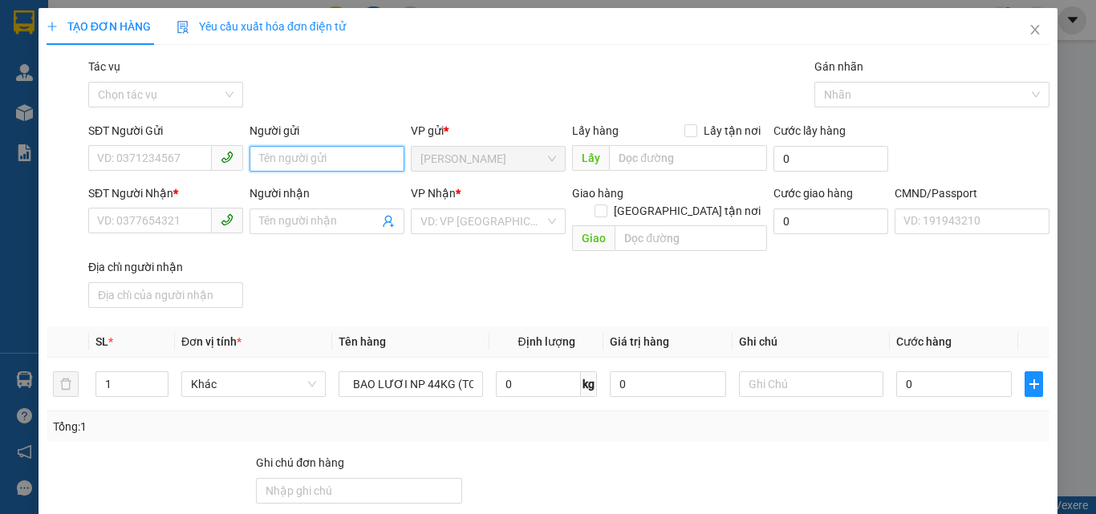
click at [298, 157] on input "Người gửi" at bounding box center [327, 159] width 155 height 26
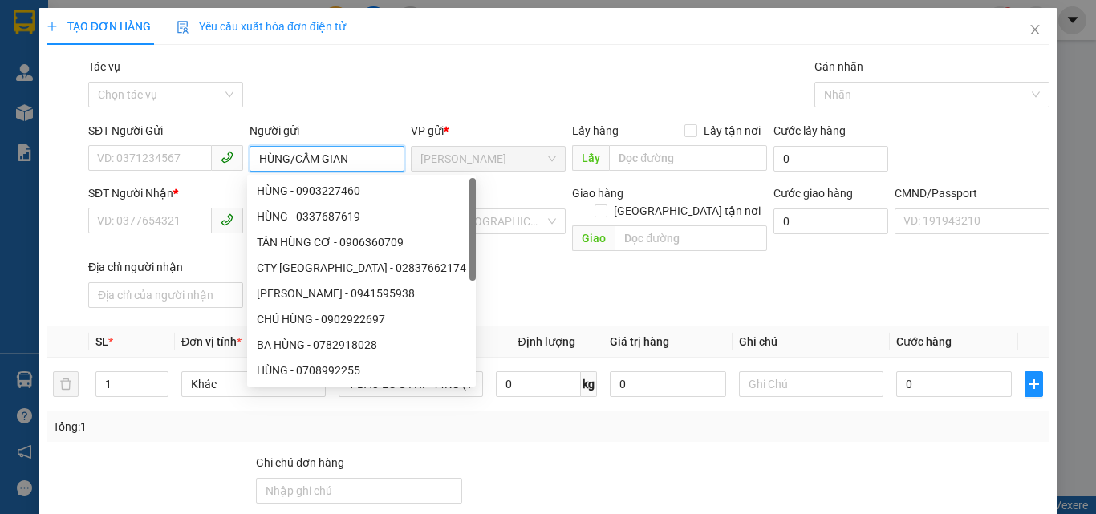
type input "HÙNG/CẨM GIANG"
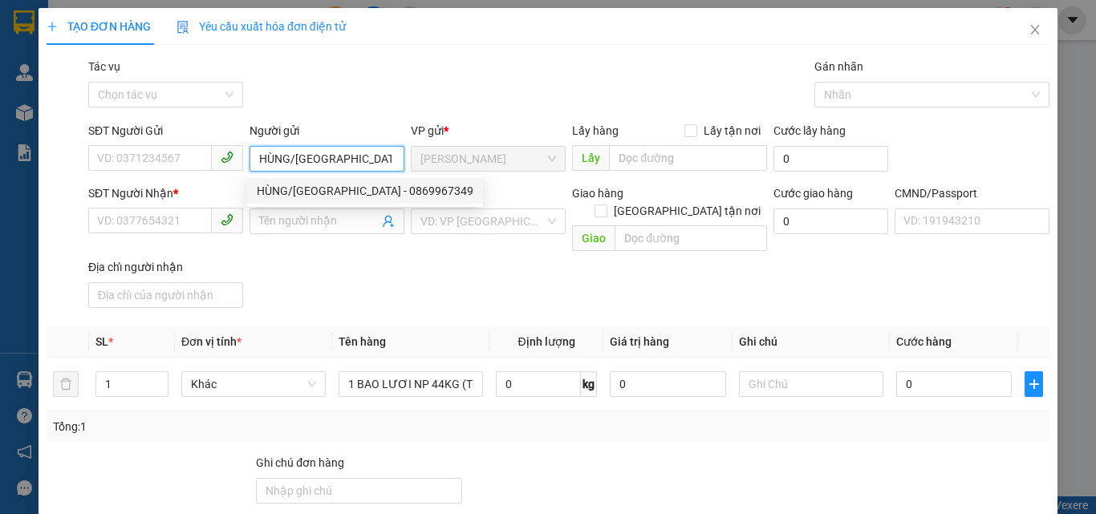
click at [319, 187] on div "HÙNG/CẨM GIANG - 0869967349" at bounding box center [365, 191] width 217 height 18
type input "0869967349"
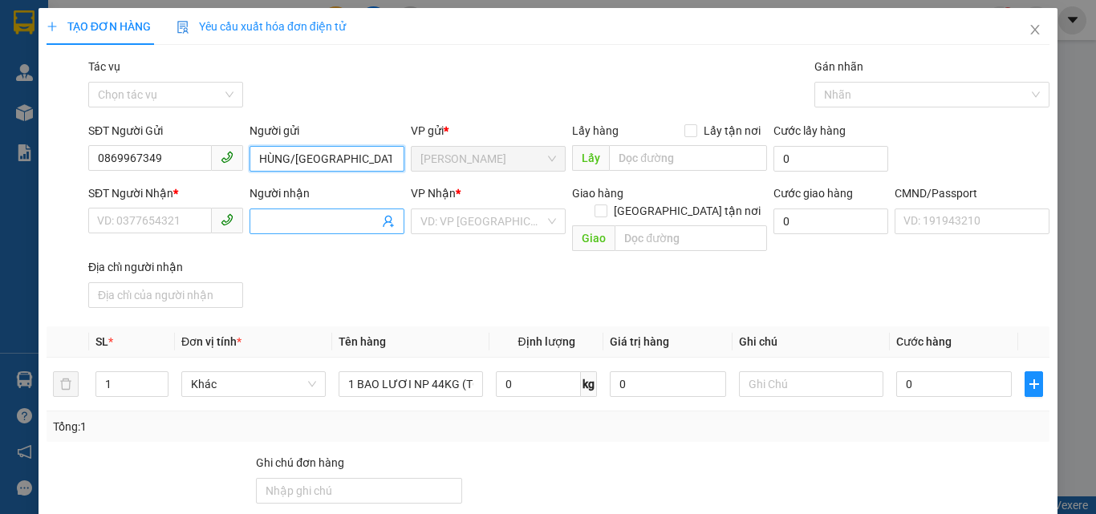
type input "HÙNG/CẨM GIANG"
click at [383, 222] on icon "user-add" at bounding box center [388, 222] width 10 height 12
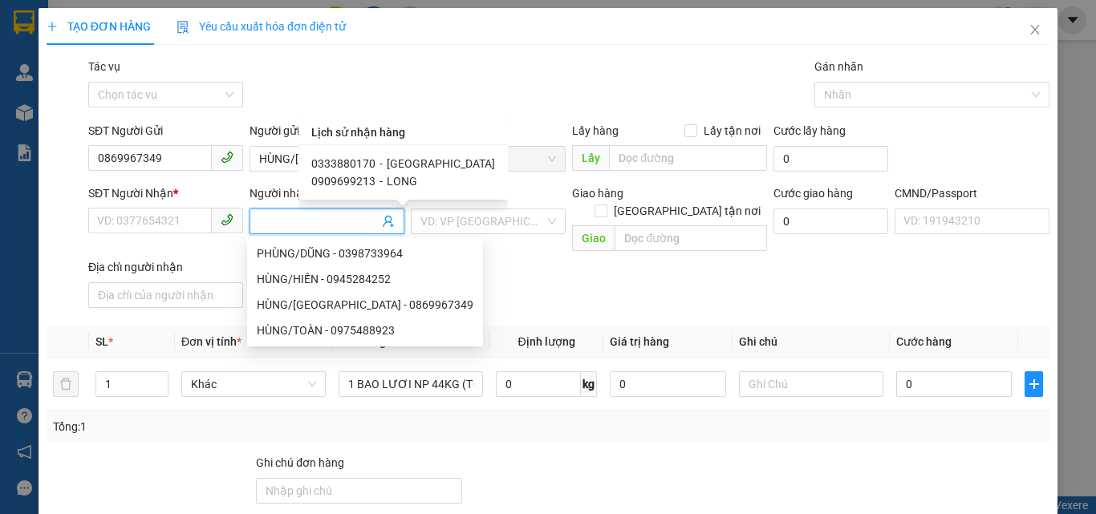
click at [412, 159] on span "CẨM GIANG" at bounding box center [441, 163] width 108 height 13
type input "0333880170"
type input "CẨM GIANG"
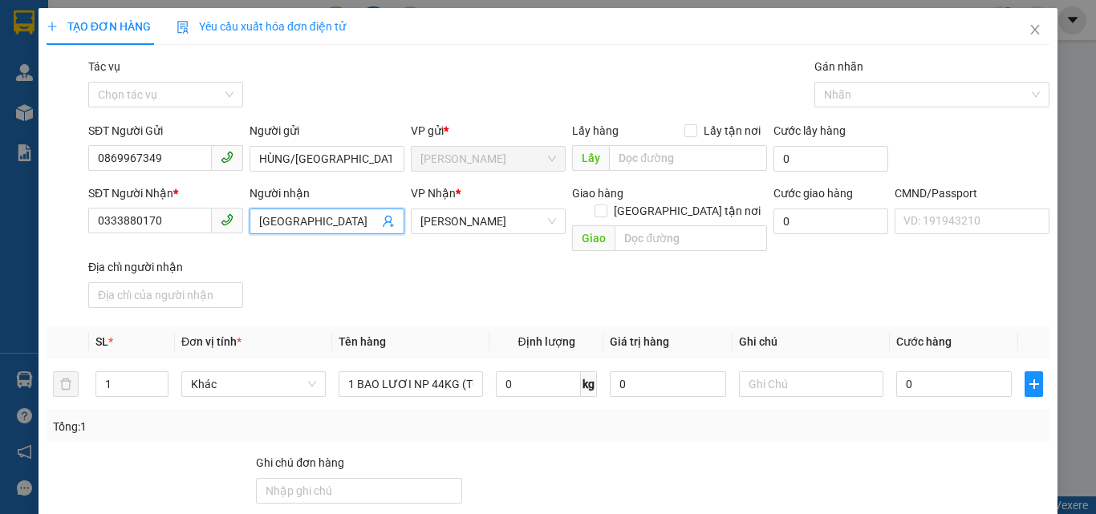
click at [588, 278] on div "SĐT Người Nhận * 0333880170 Người nhận CẨM GIANG CẨM GIANG VP Nhận * Hồ Chí Min…" at bounding box center [569, 250] width 968 height 130
click at [766, 376] on input "text" at bounding box center [811, 384] width 144 height 26
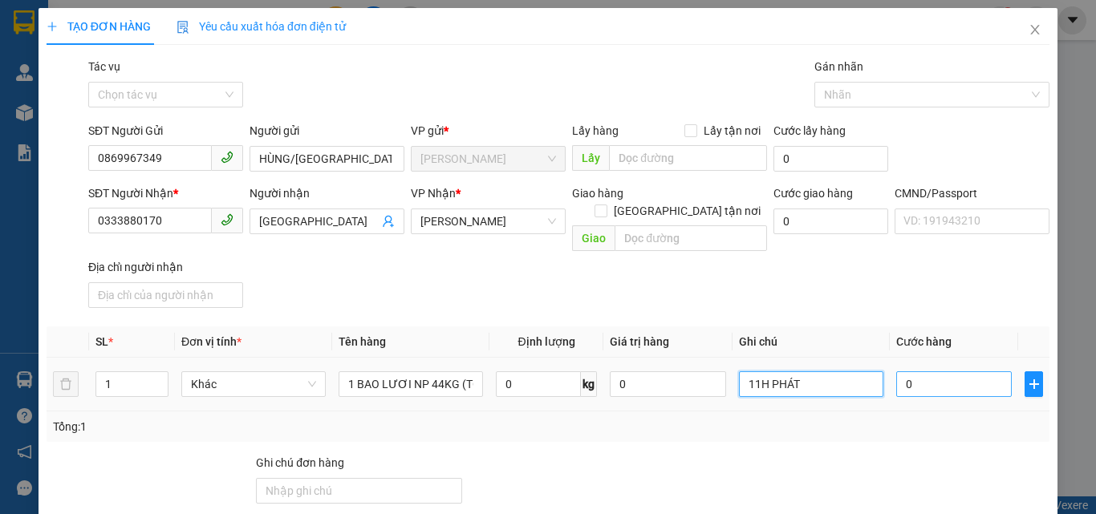
type input "11H PHÁT"
click at [906, 371] on input "0" at bounding box center [954, 384] width 116 height 26
type input "6"
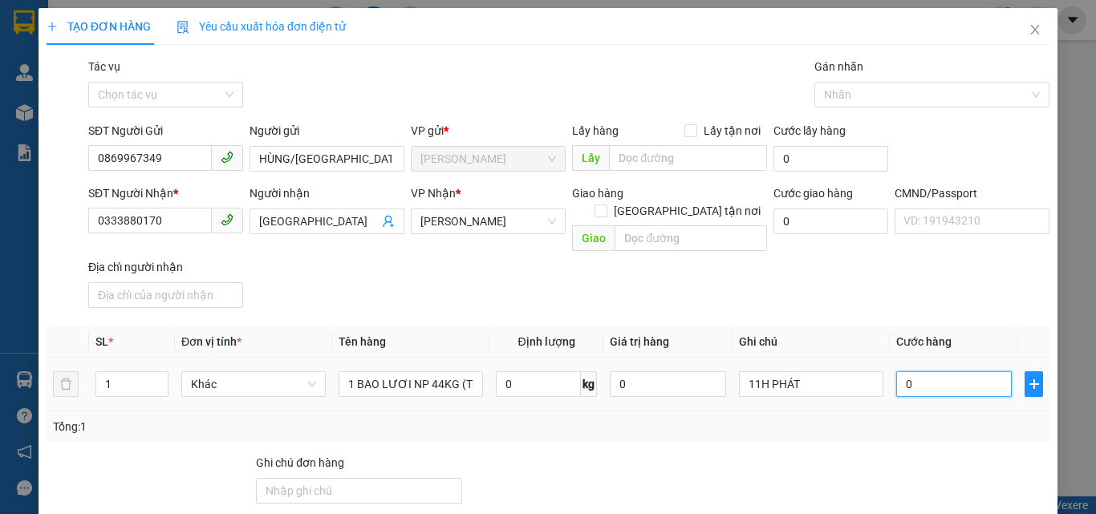
type input "6"
type input "65"
type input "65.000"
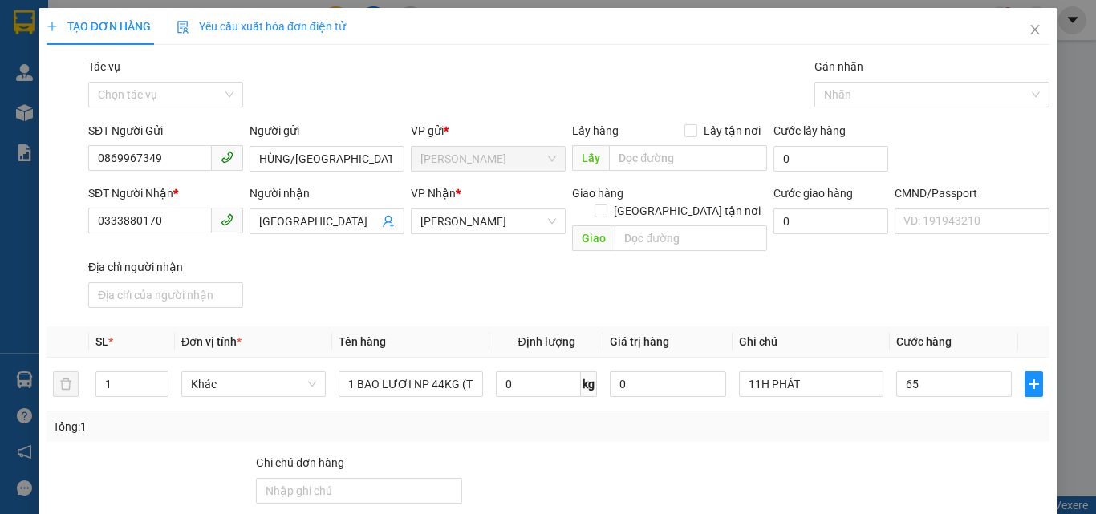
type input "65.000"
click at [758, 178] on form "SĐT Người Gửi 0869967349 Người gửi HÙNG/CẨM GIANG VP gửi * Ngã Tư Huyện Lấy h…" at bounding box center [548, 218] width 1003 height 193
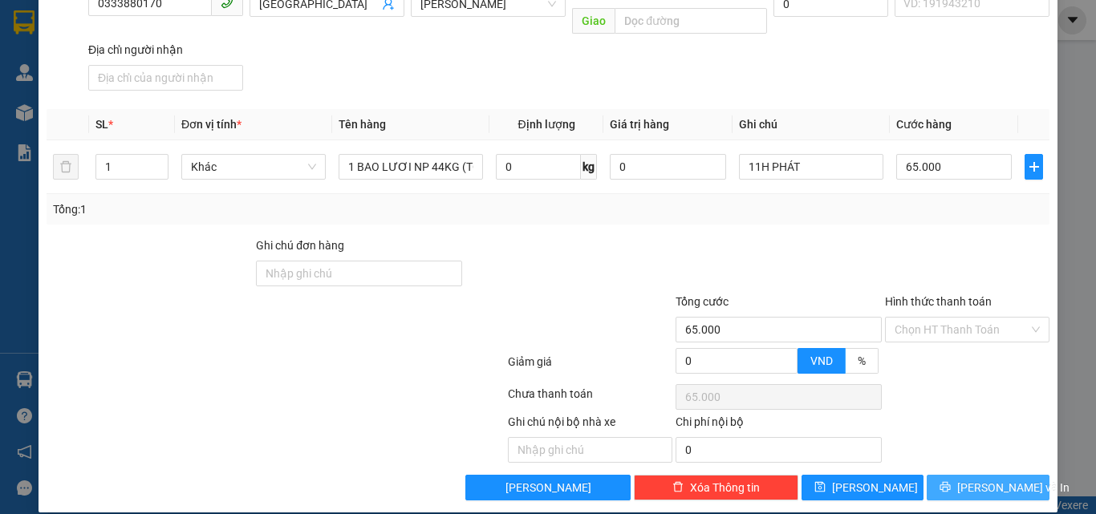
click at [963, 475] on button "Lưu và In" at bounding box center [988, 488] width 123 height 26
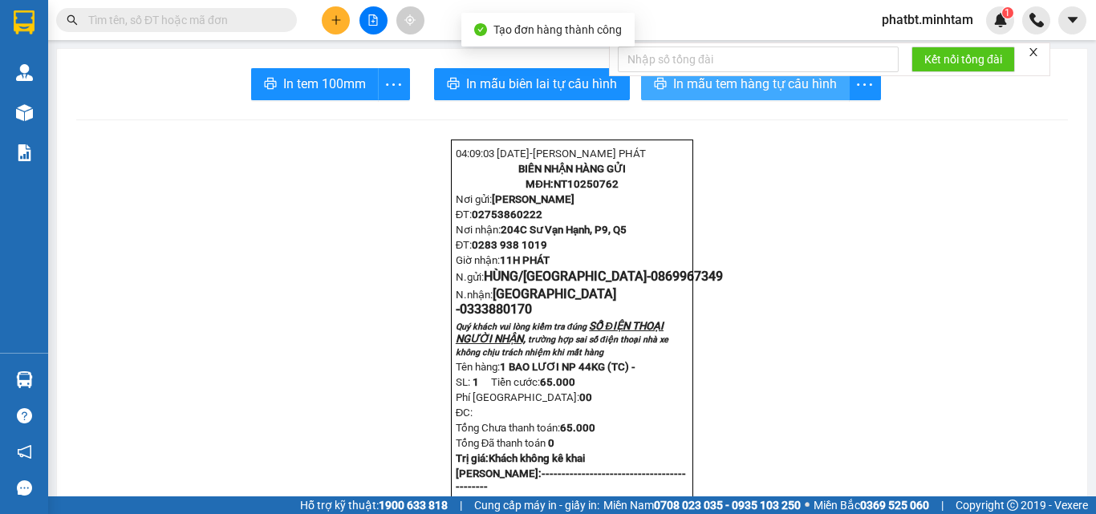
click at [722, 89] on span "In mẫu tem hàng tự cấu hình" at bounding box center [755, 84] width 164 height 20
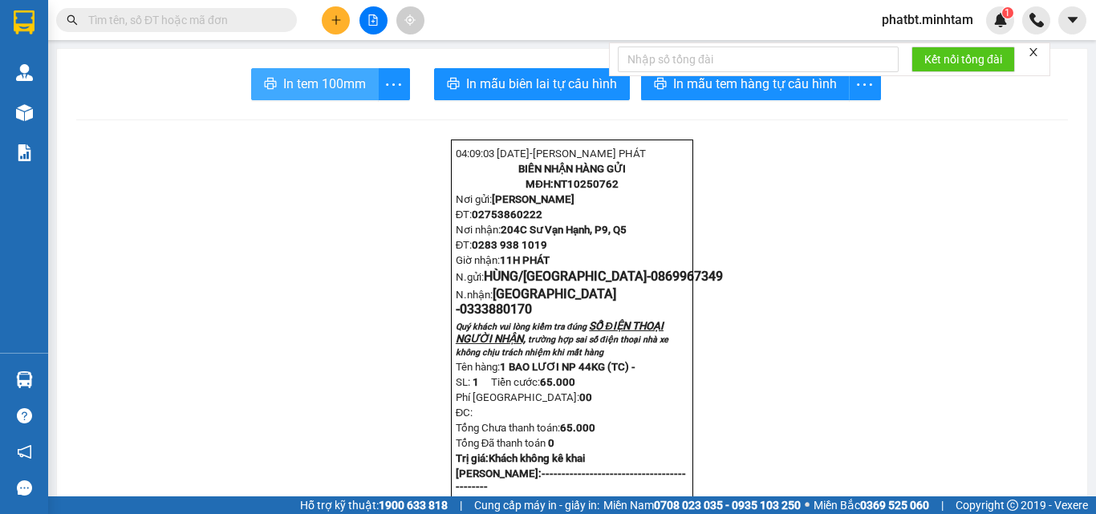
click at [333, 87] on span "In tem 100mm" at bounding box center [324, 84] width 83 height 20
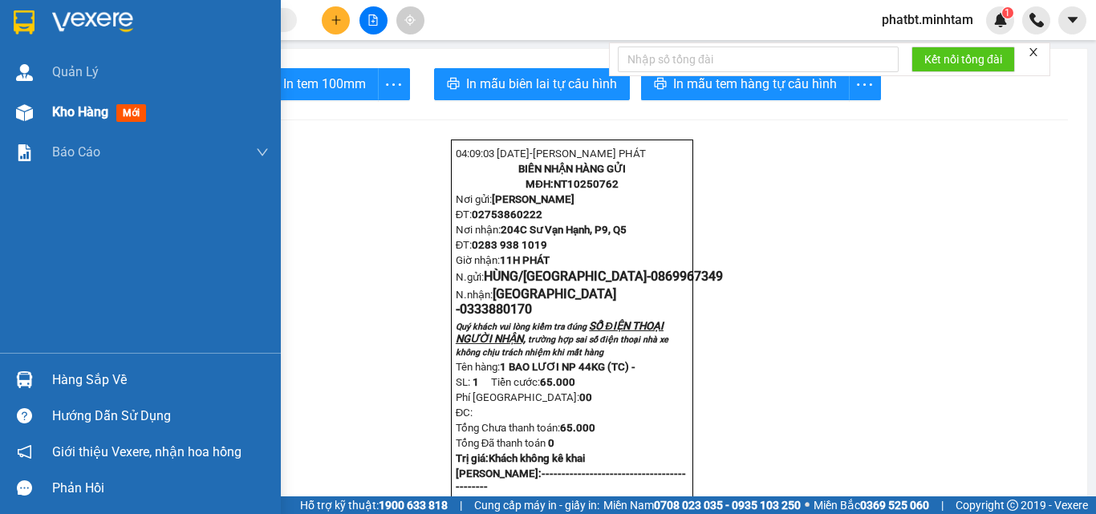
click at [44, 115] on div "Kho hàng mới" at bounding box center [140, 112] width 281 height 40
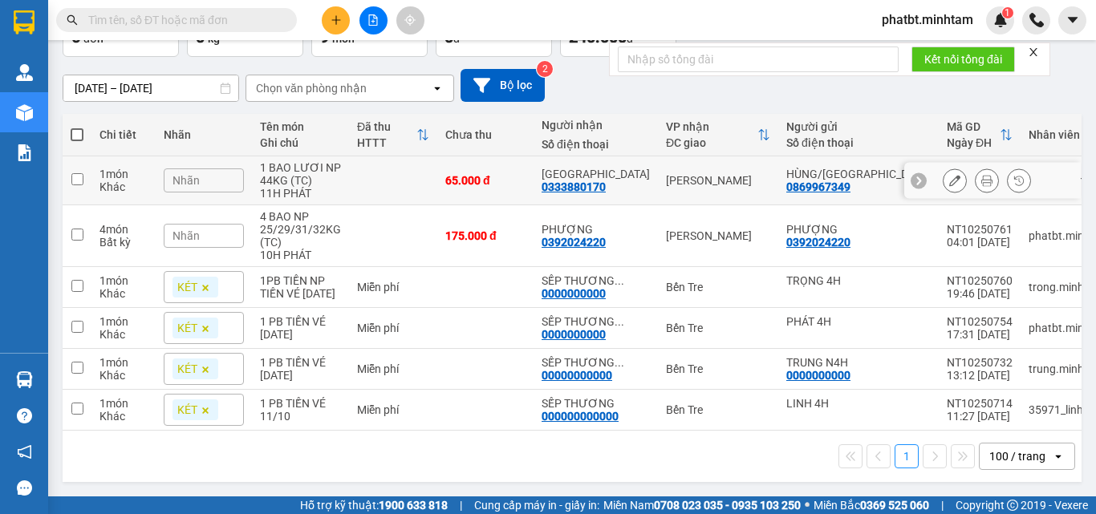
scroll to position [120, 0]
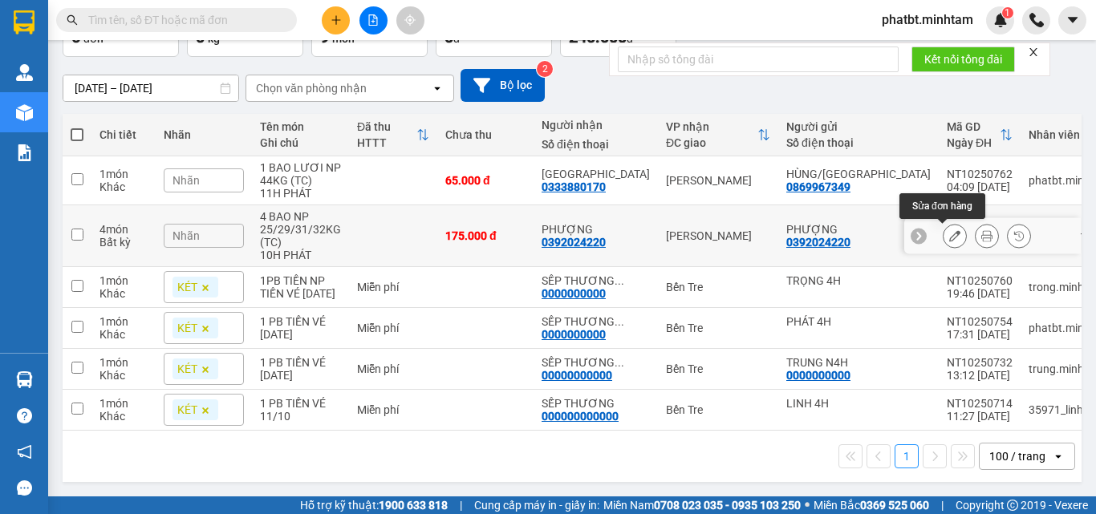
click at [944, 222] on button at bounding box center [955, 236] width 22 height 28
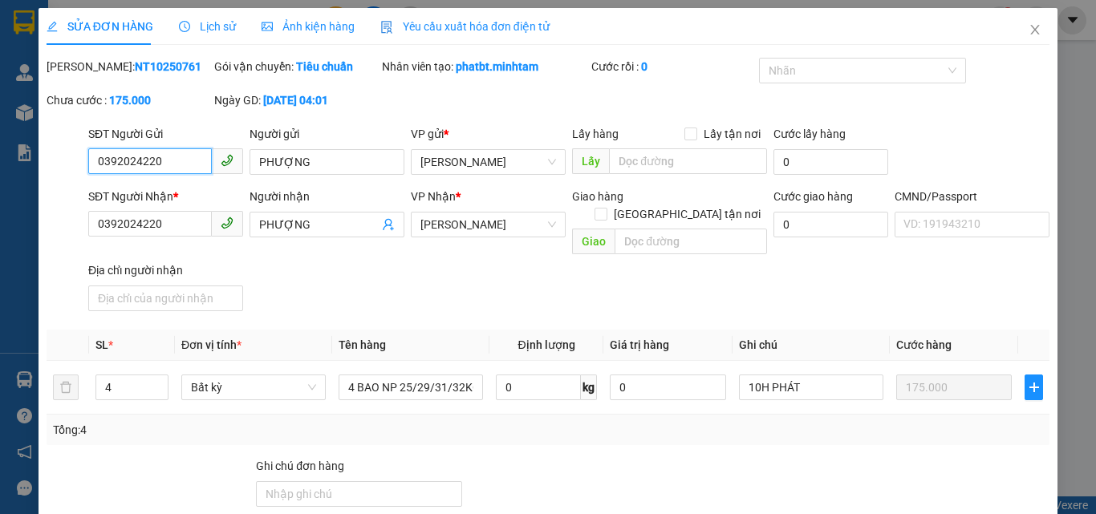
click at [167, 173] on input "0392024220" at bounding box center [150, 161] width 124 height 26
click at [1029, 26] on icon "close" at bounding box center [1035, 29] width 13 height 13
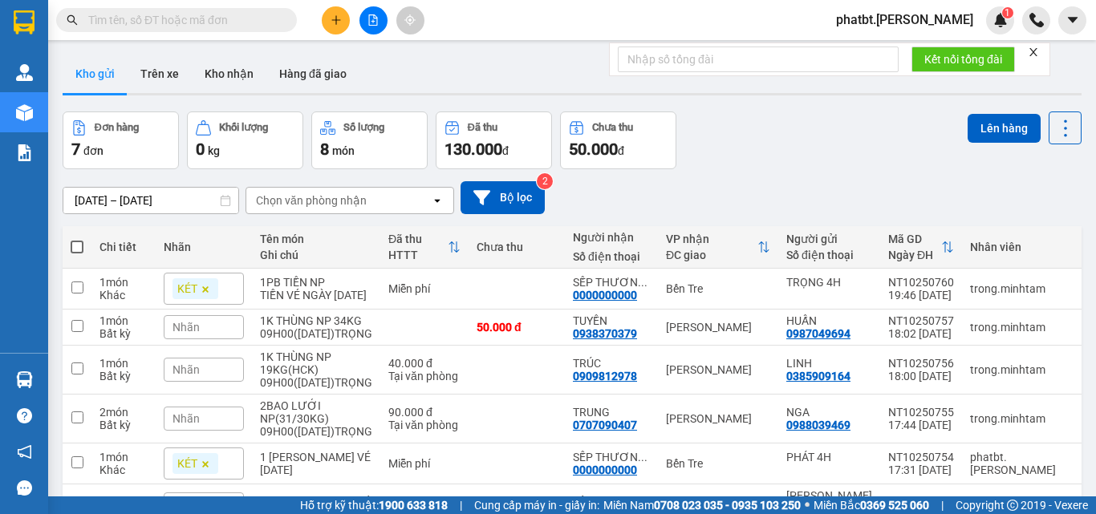
click at [267, 22] on input "text" at bounding box center [182, 20] width 189 height 18
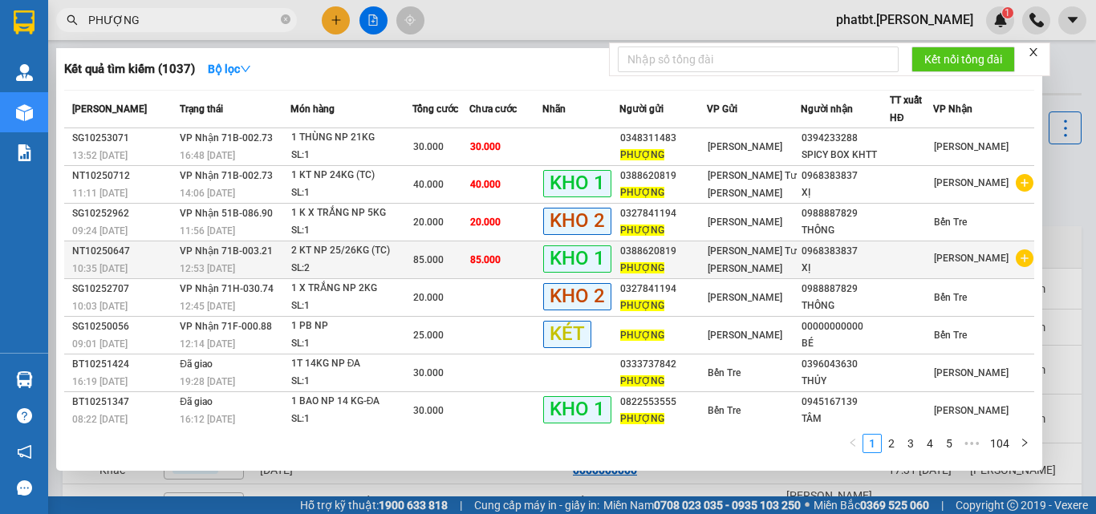
scroll to position [81, 0]
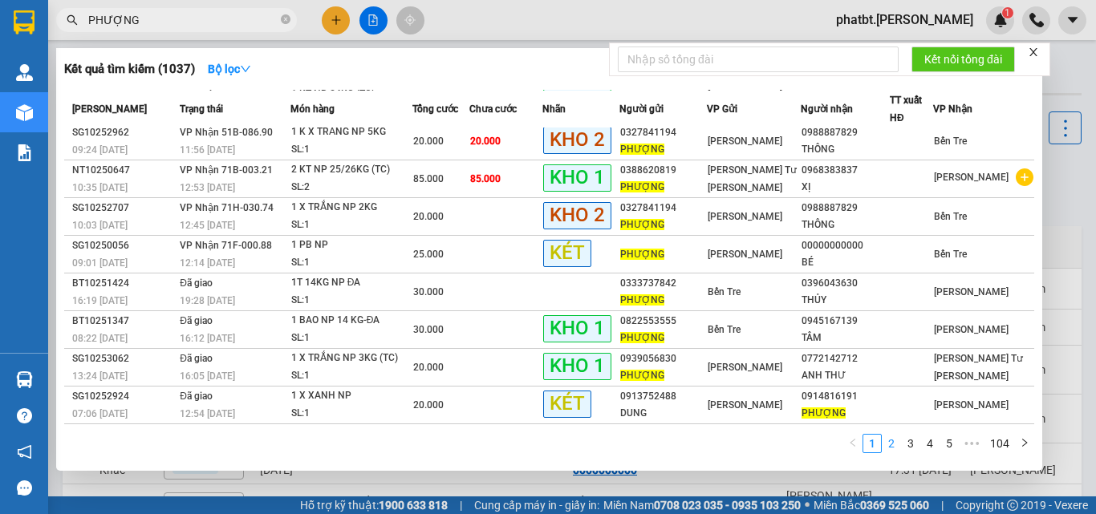
type input "PHƯỢNG"
click at [891, 449] on link "2" at bounding box center [892, 444] width 18 height 18
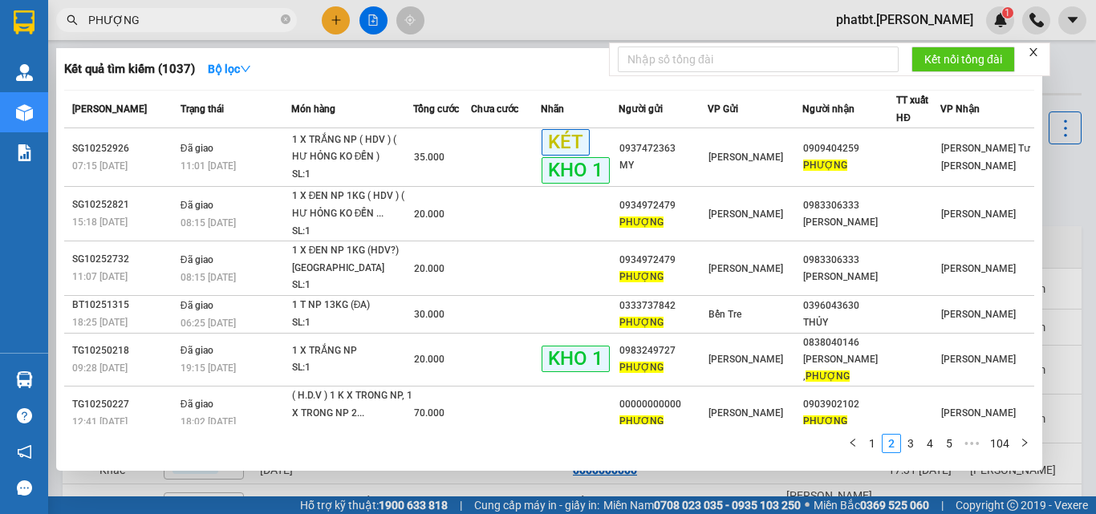
scroll to position [107, 0]
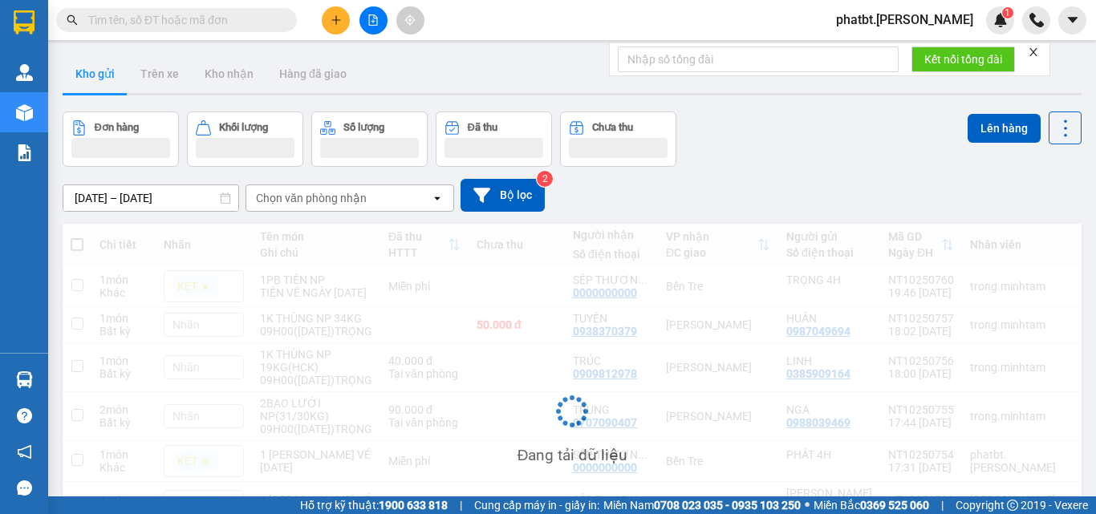
click at [246, 25] on input "text" at bounding box center [182, 20] width 189 height 18
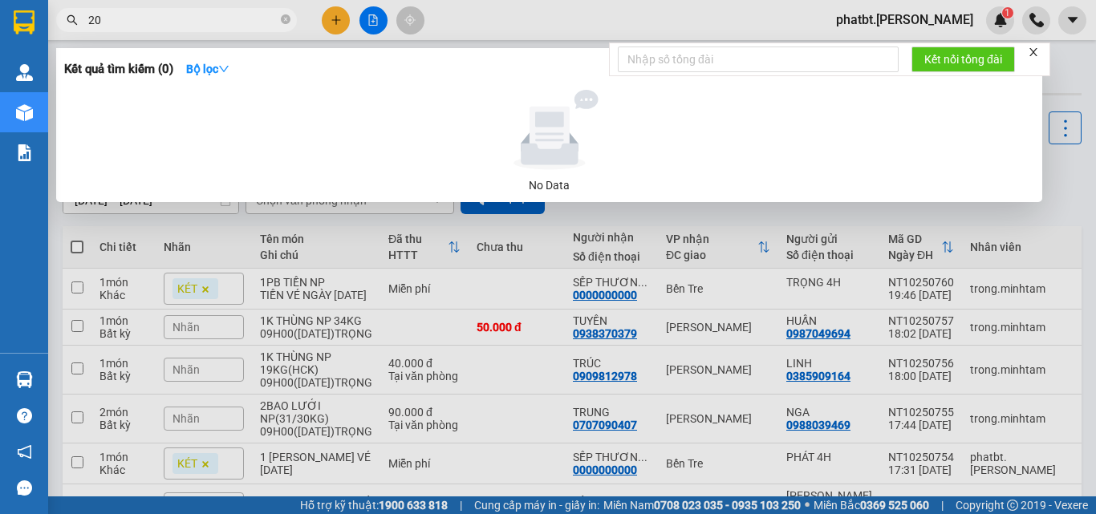
type input "202"
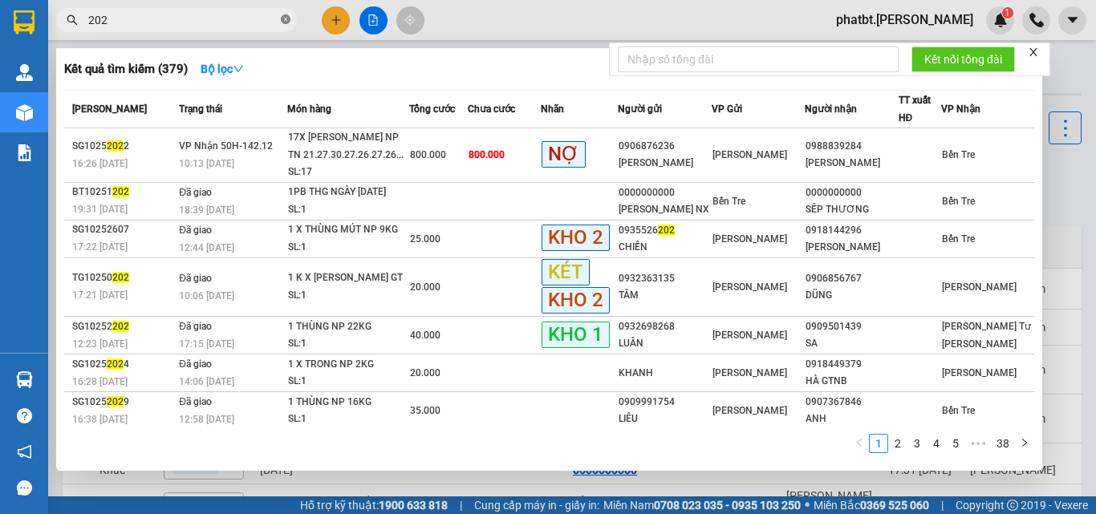
click at [284, 17] on icon "close-circle" at bounding box center [286, 19] width 10 height 10
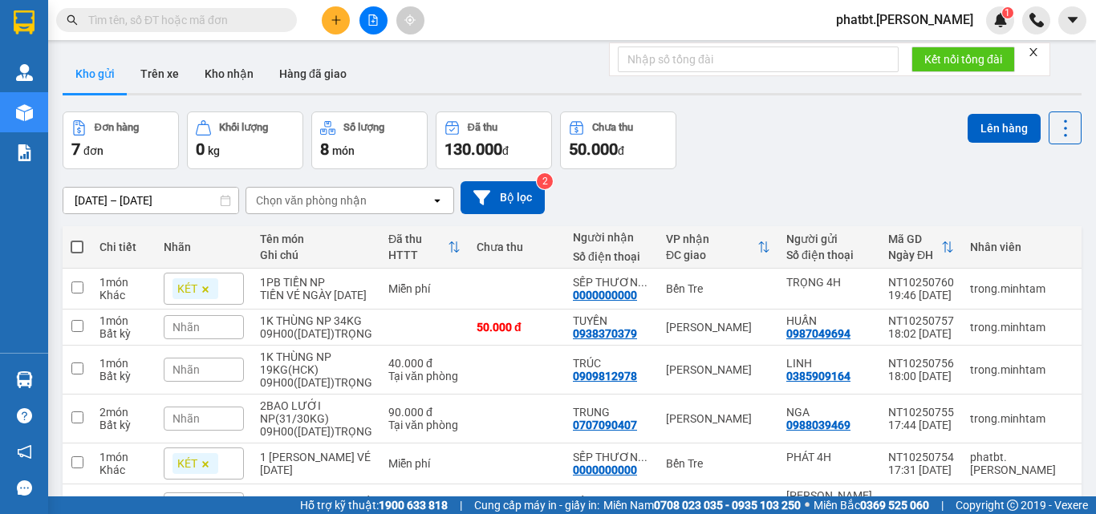
click at [257, 18] on input "text" at bounding box center [182, 20] width 189 height 18
type input "7"
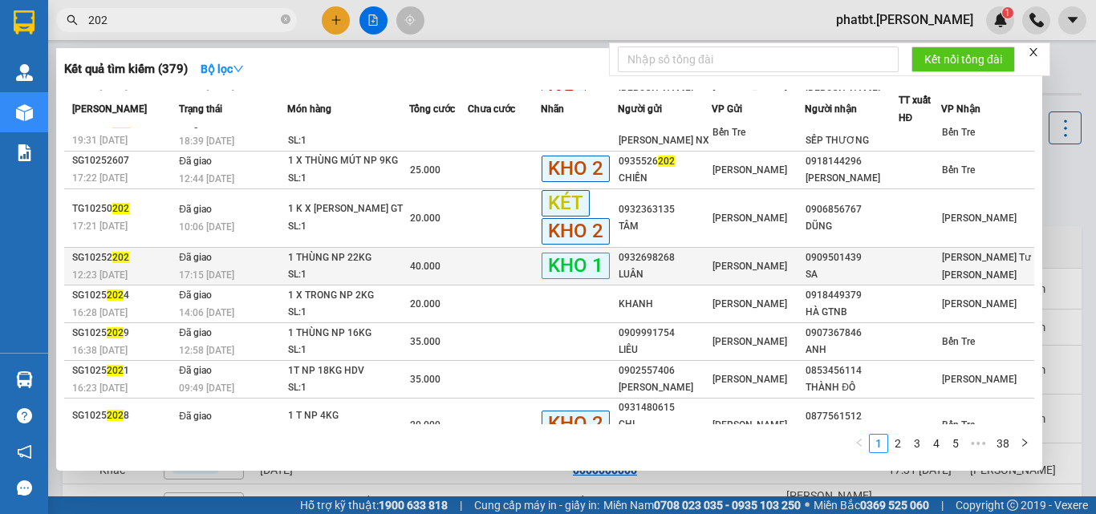
scroll to position [136, 0]
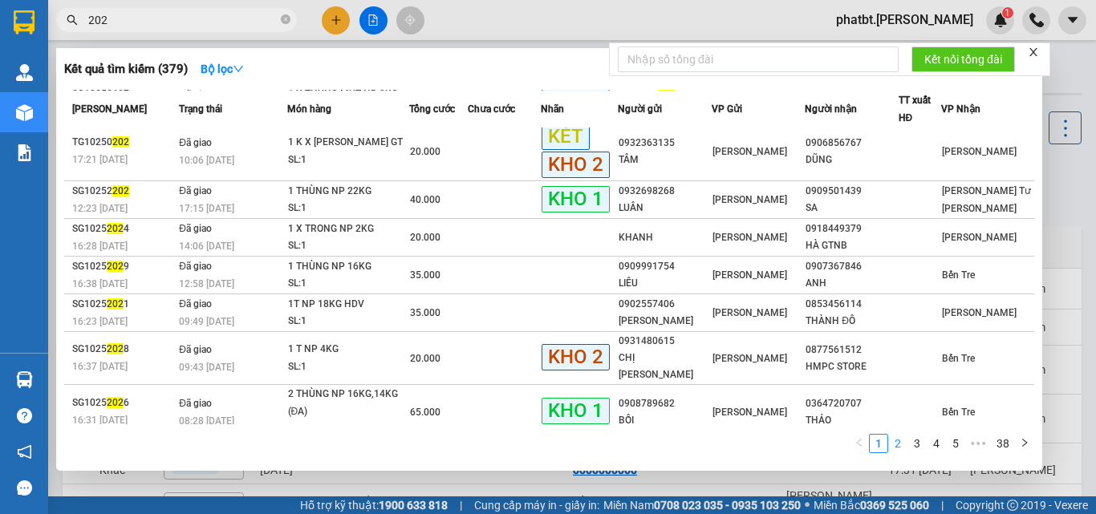
type input "202"
drag, startPoint x: 893, startPoint y: 445, endPoint x: 893, endPoint y: 455, distance: 9.6
click at [893, 446] on link "2" at bounding box center [898, 444] width 18 height 18
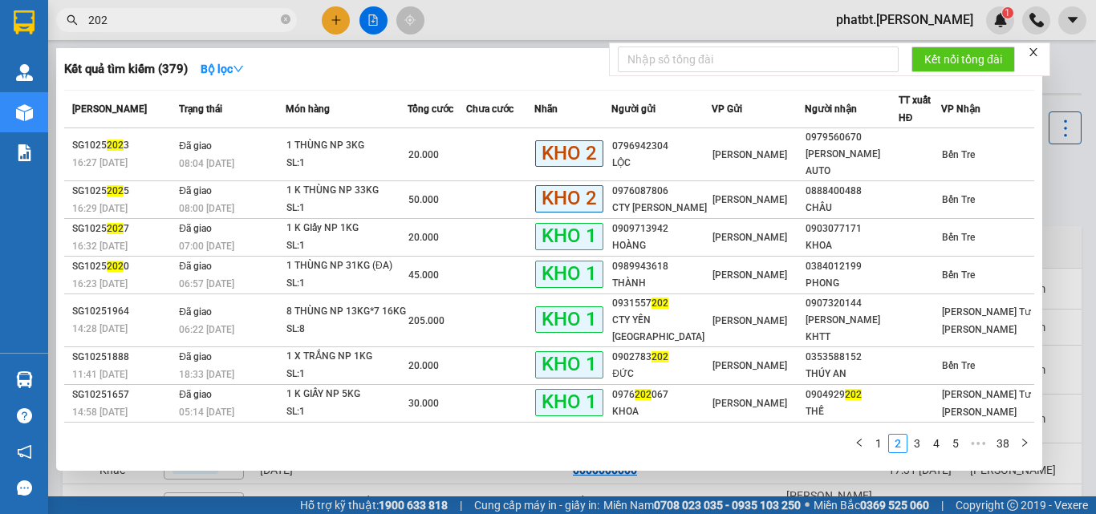
scroll to position [117, 0]
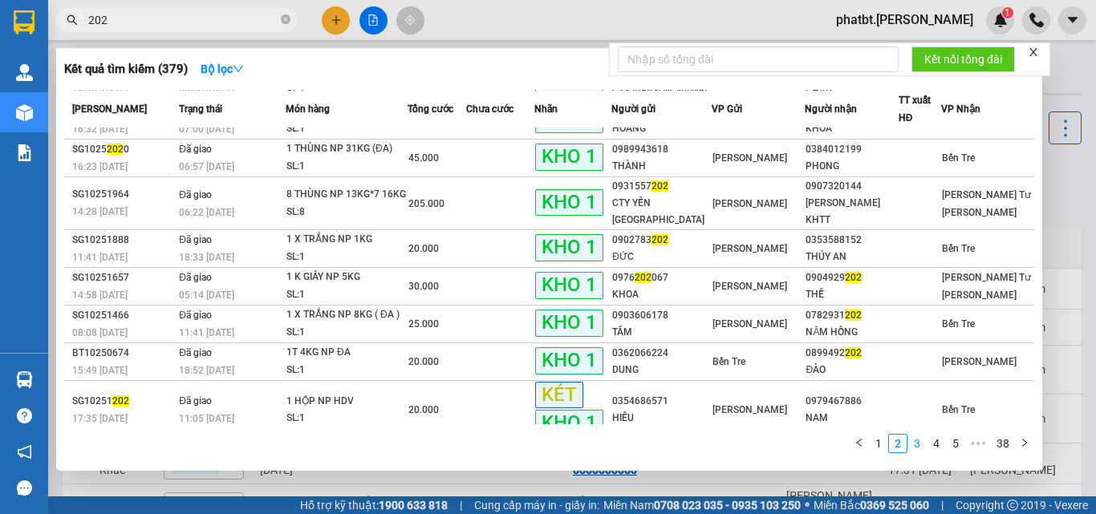
click at [915, 449] on link "3" at bounding box center [917, 444] width 18 height 18
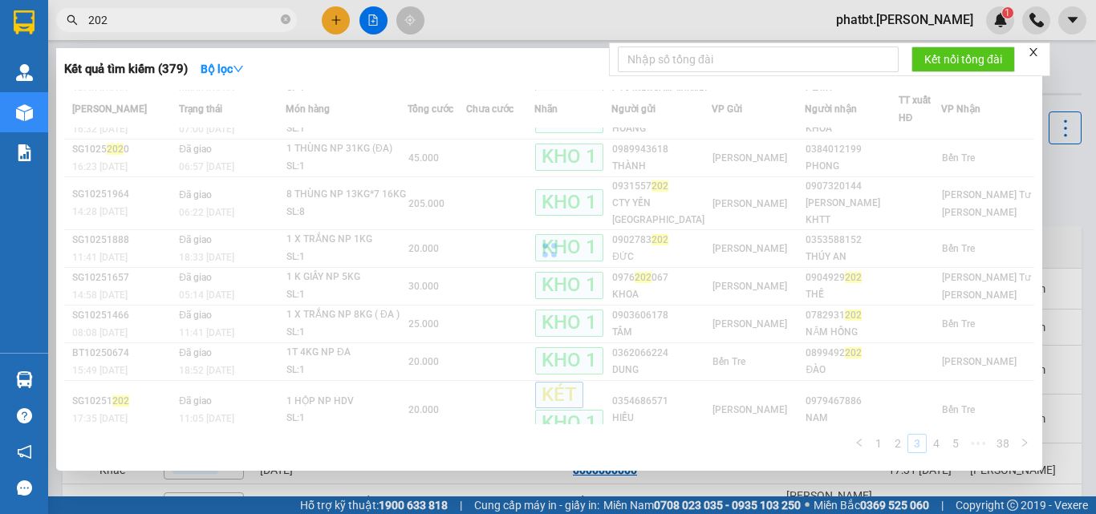
scroll to position [81, 0]
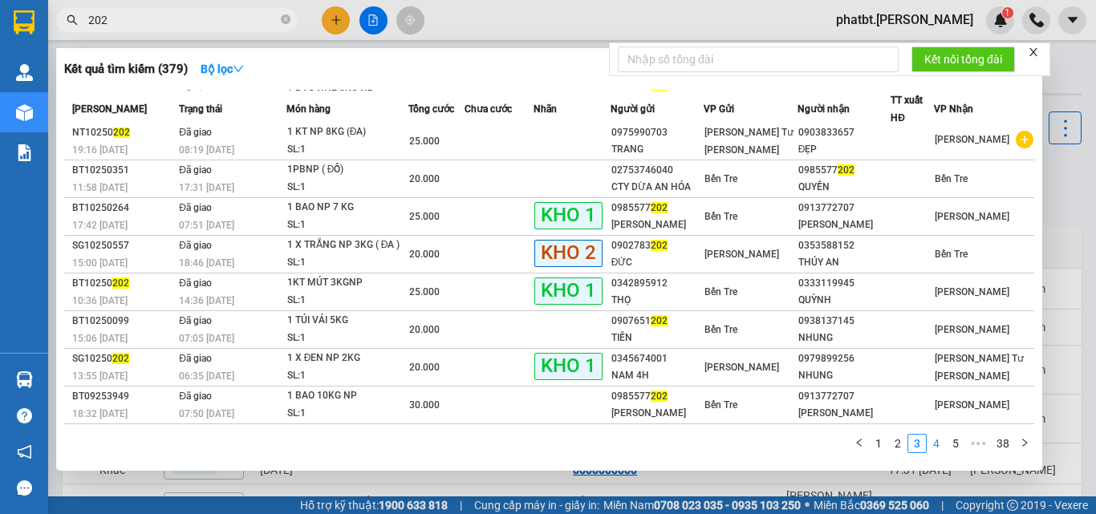
click at [930, 449] on link "4" at bounding box center [937, 444] width 18 height 18
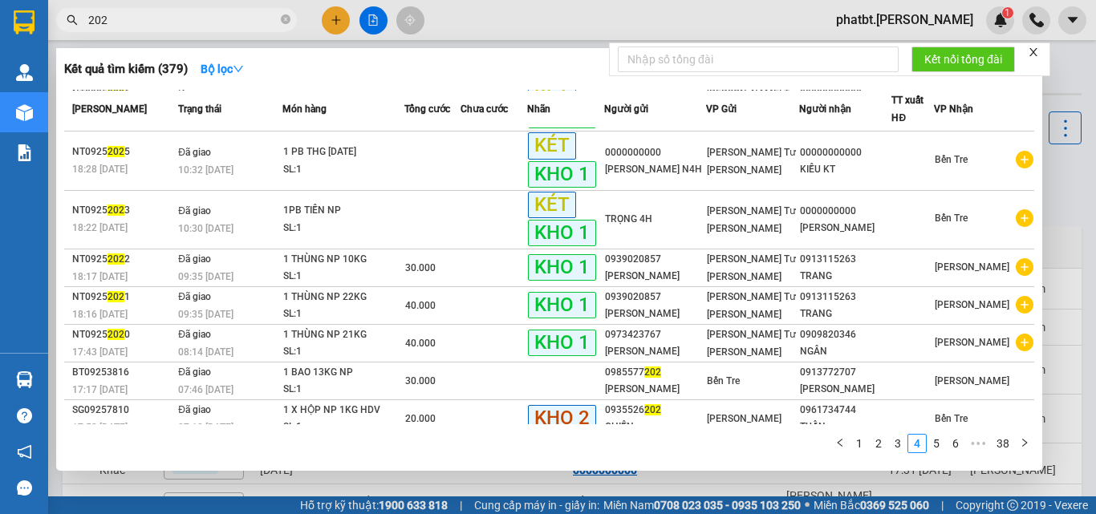
scroll to position [161, 0]
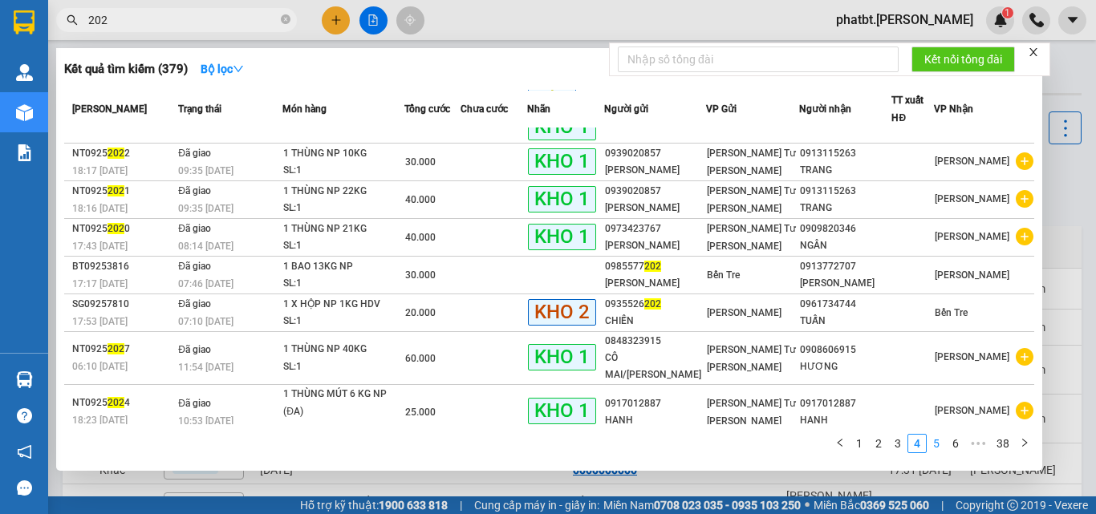
click at [937, 443] on link "5" at bounding box center [937, 444] width 18 height 18
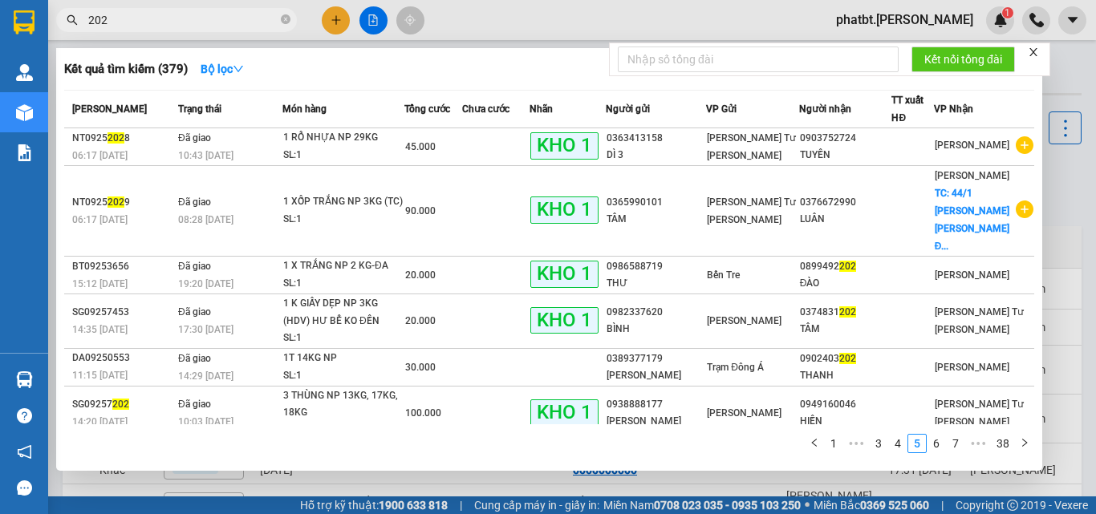
scroll to position [198, 0]
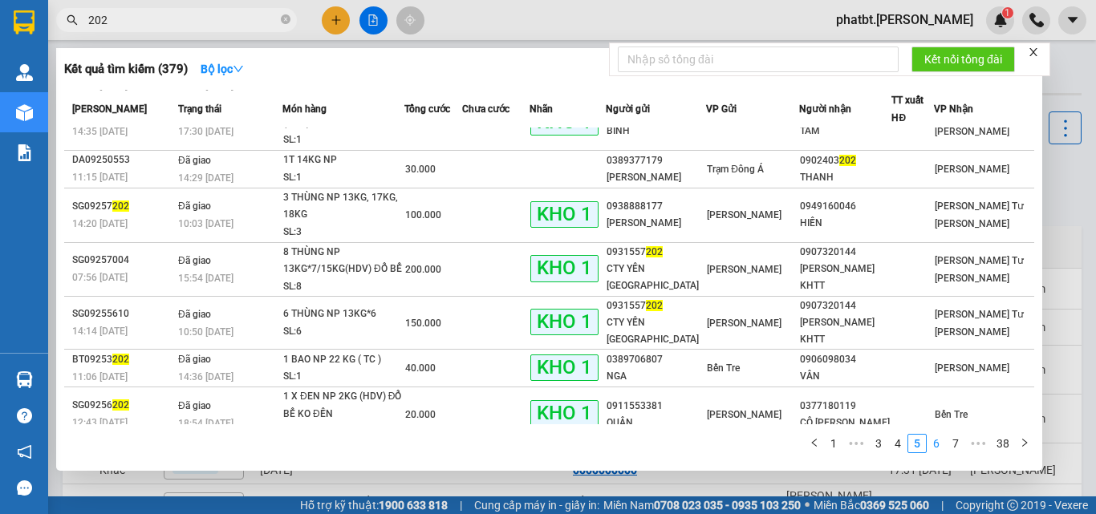
click at [932, 446] on link "6" at bounding box center [937, 444] width 18 height 18
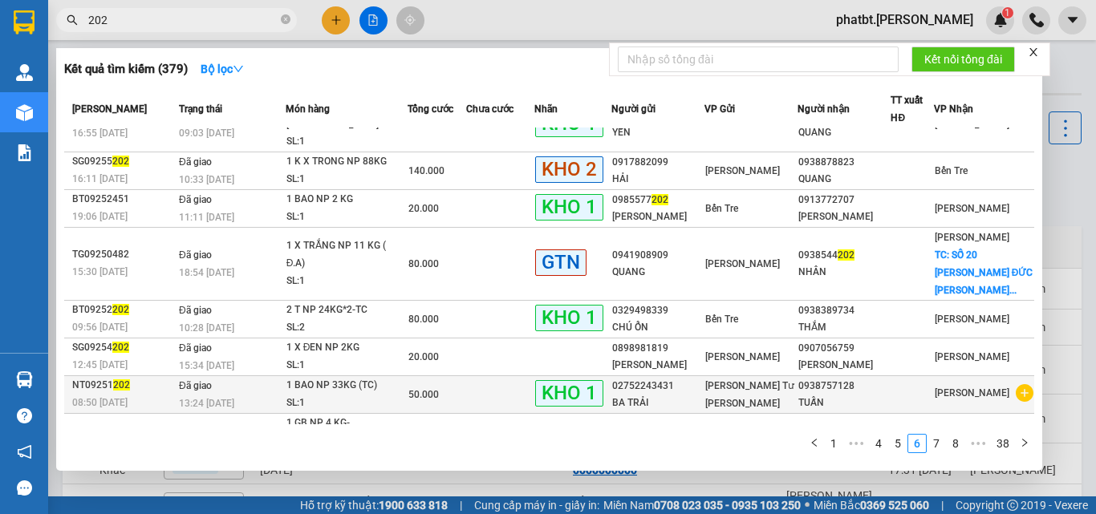
scroll to position [0, 0]
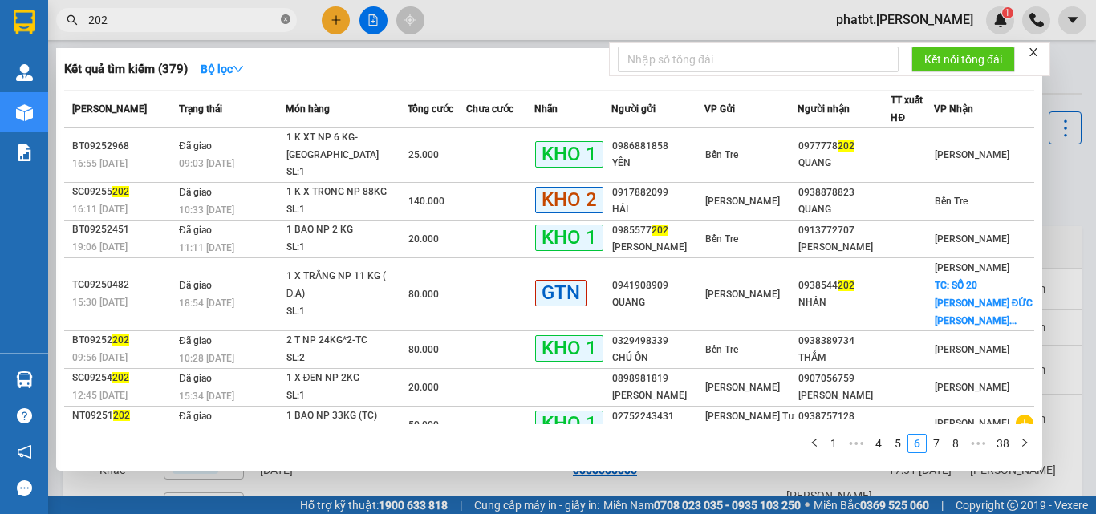
click at [286, 17] on icon "close-circle" at bounding box center [286, 19] width 10 height 10
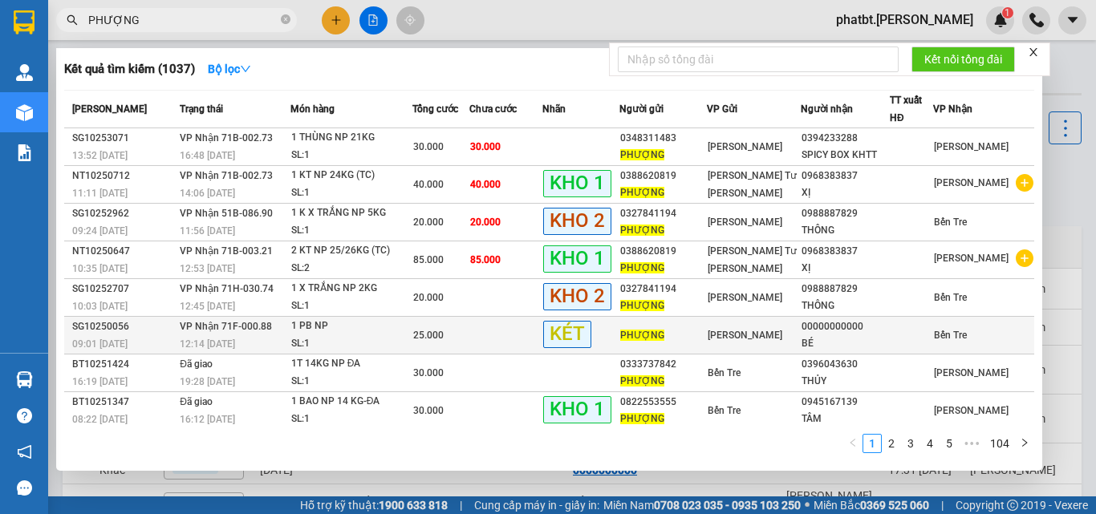
scroll to position [81, 0]
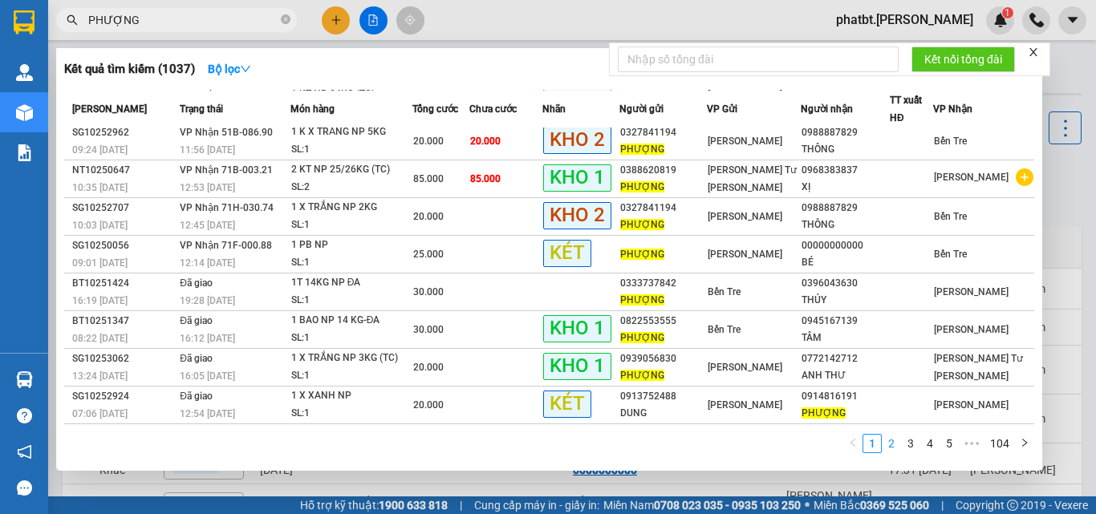
type input "PHƯỢNG"
click at [896, 444] on link "2" at bounding box center [892, 444] width 18 height 18
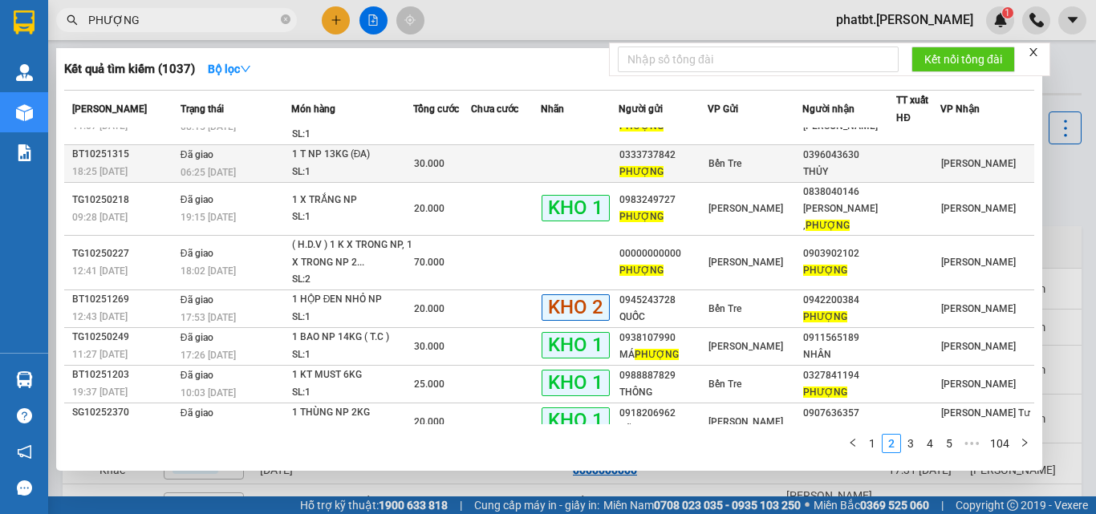
scroll to position [152, 0]
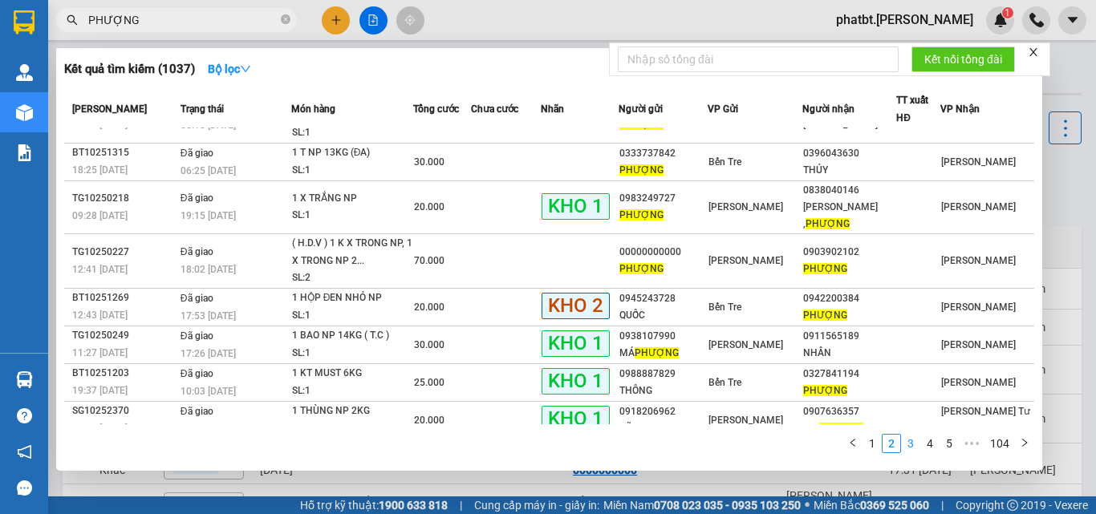
click at [908, 444] on link "3" at bounding box center [911, 444] width 18 height 18
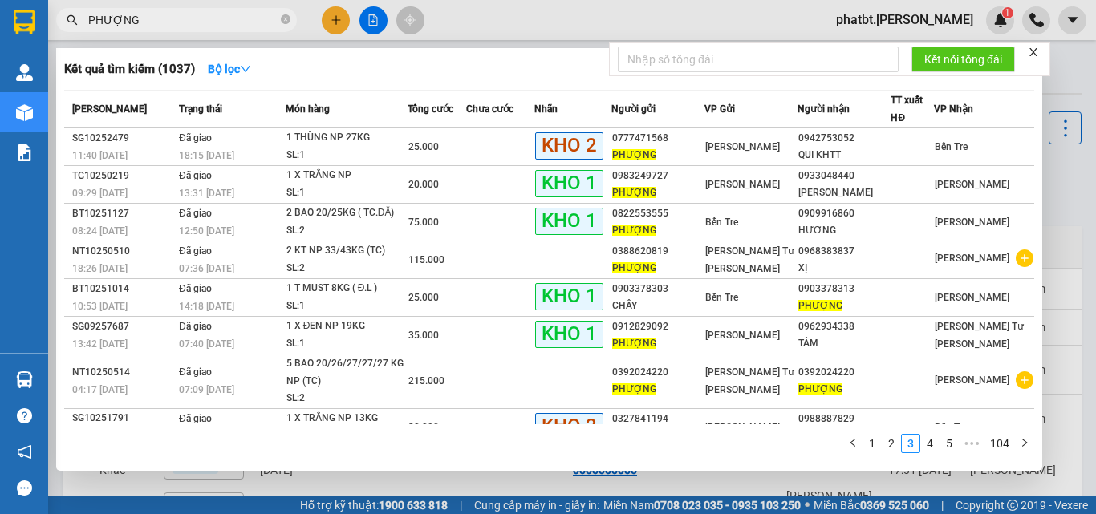
scroll to position [115, 0]
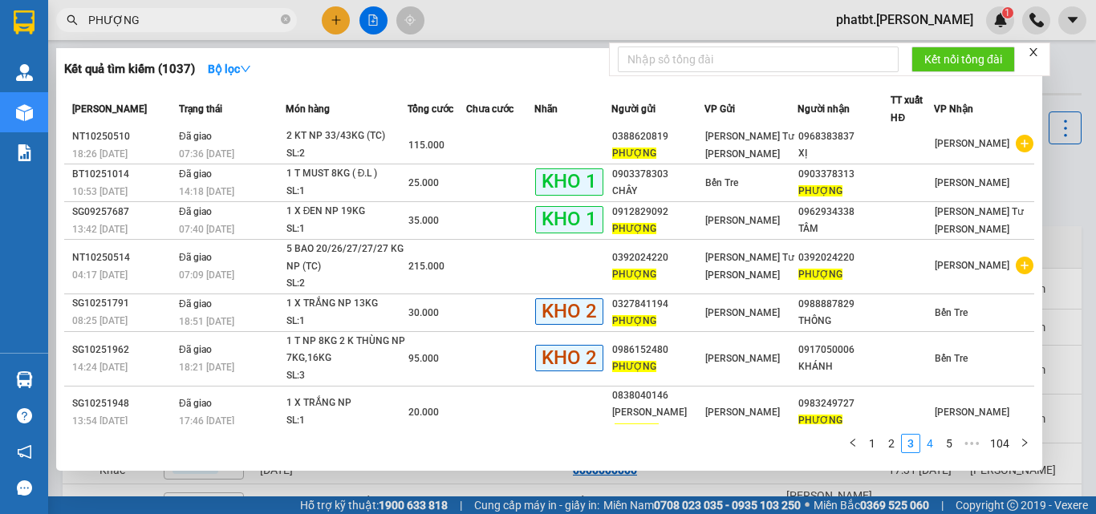
click at [928, 445] on link "4" at bounding box center [930, 444] width 18 height 18
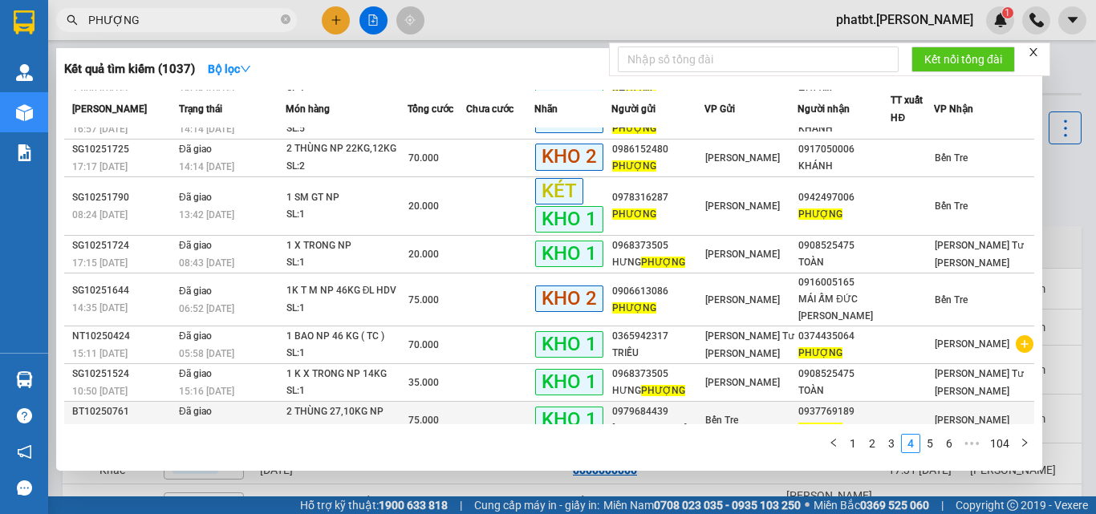
scroll to position [117, 0]
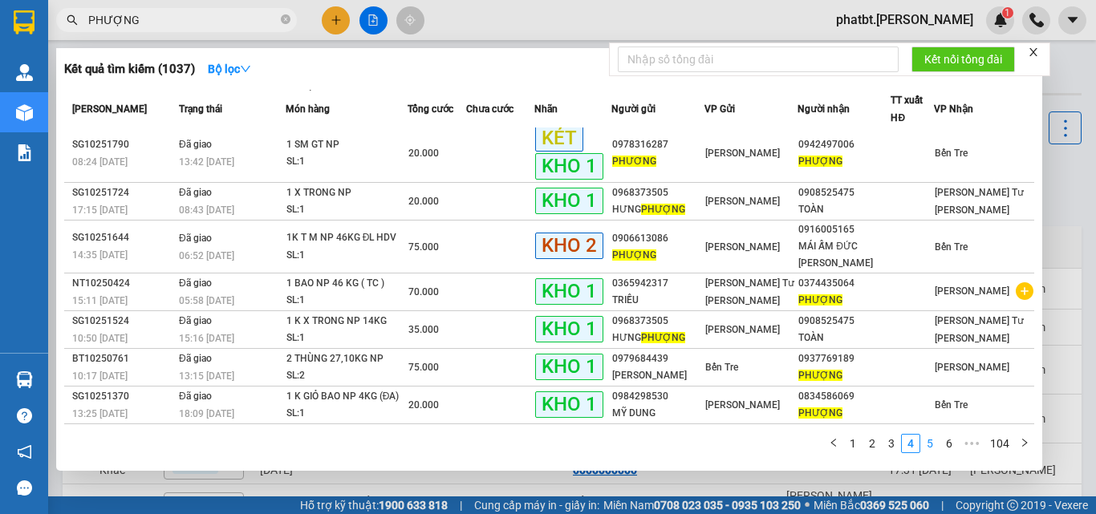
click at [935, 447] on link "5" at bounding box center [930, 444] width 18 height 18
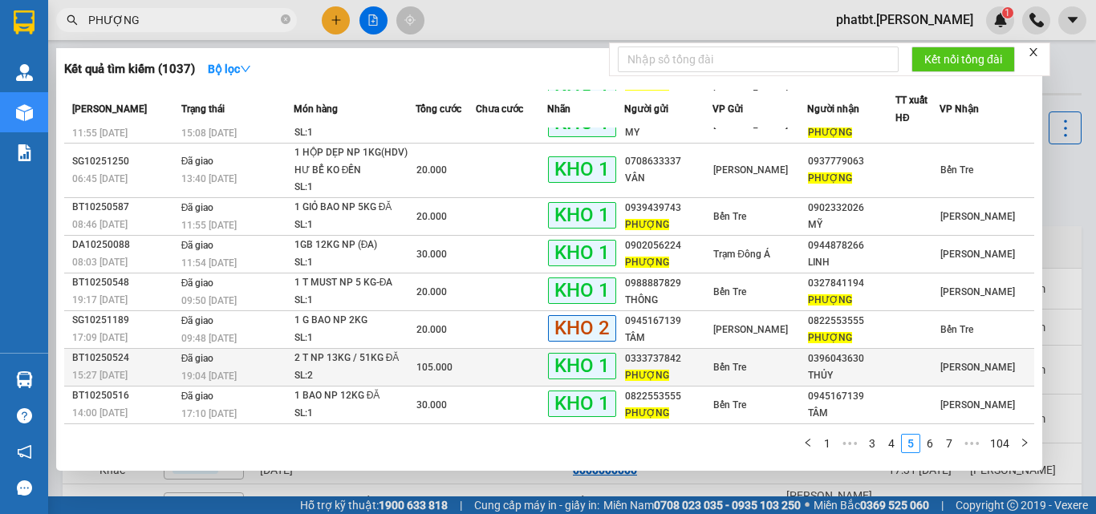
scroll to position [0, 0]
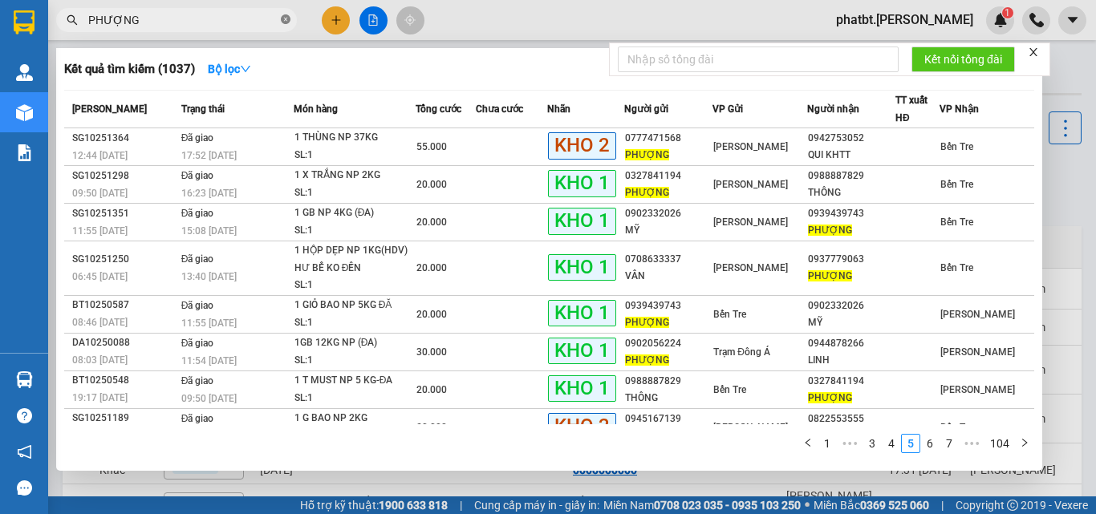
click at [284, 22] on icon "close-circle" at bounding box center [286, 19] width 10 height 10
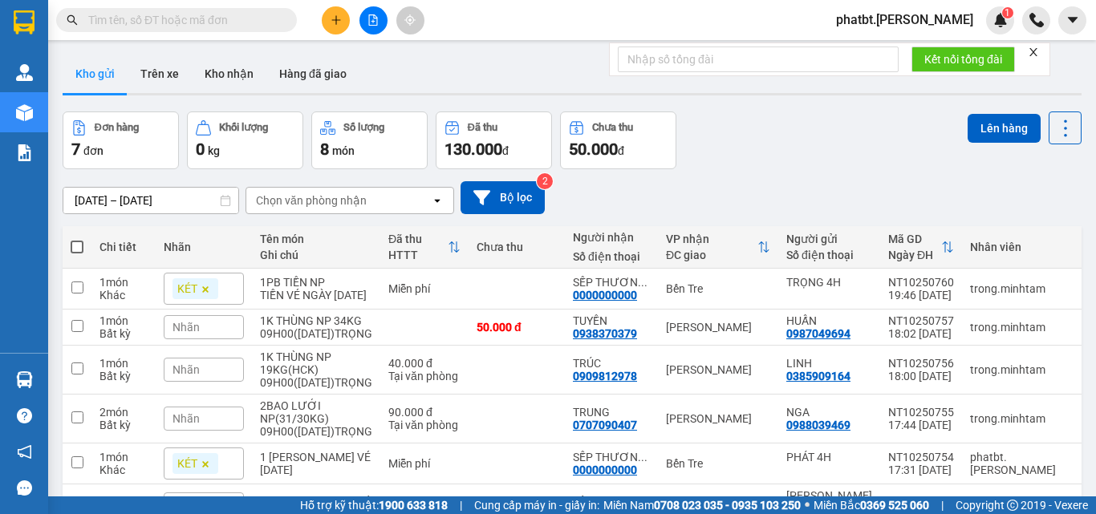
paste input "0392024220"
type input "0392024220"
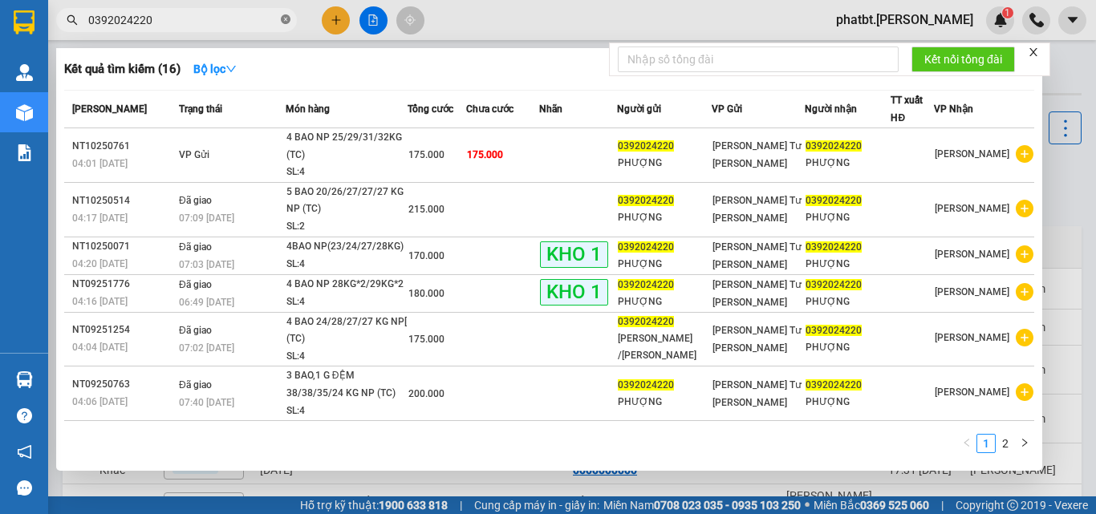
click at [284, 15] on icon "close-circle" at bounding box center [286, 19] width 10 height 10
